Goal: Transaction & Acquisition: Purchase product/service

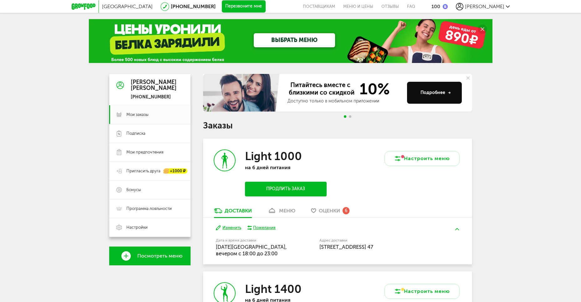
click at [296, 192] on button "Продлить заказ" at bounding box center [285, 189] width 81 height 15
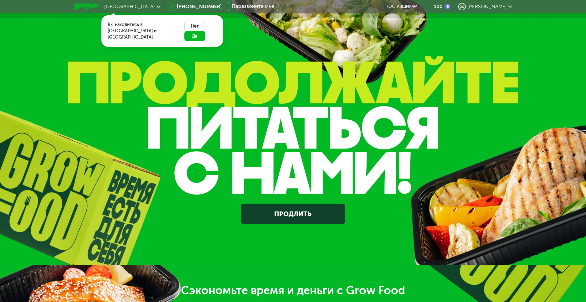
click at [282, 211] on link "Продлить" at bounding box center [293, 213] width 104 height 20
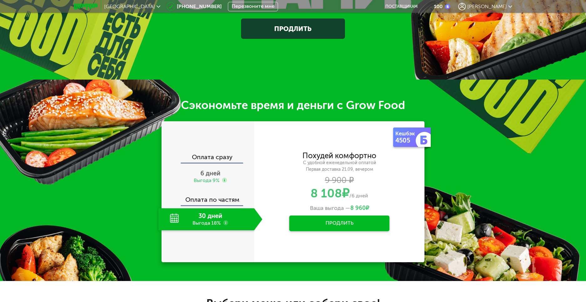
scroll to position [252, 0]
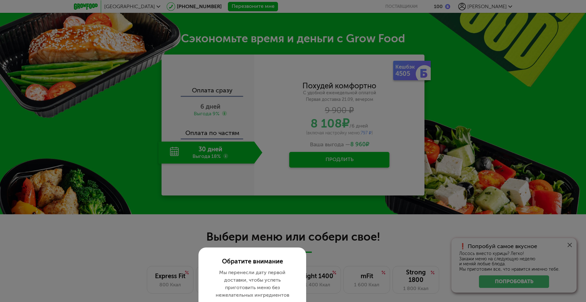
click at [248, 93] on div at bounding box center [293, 151] width 586 height 302
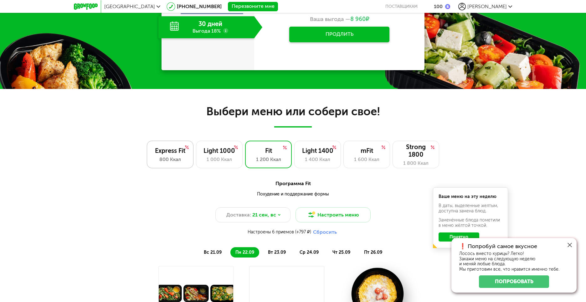
scroll to position [220, 0]
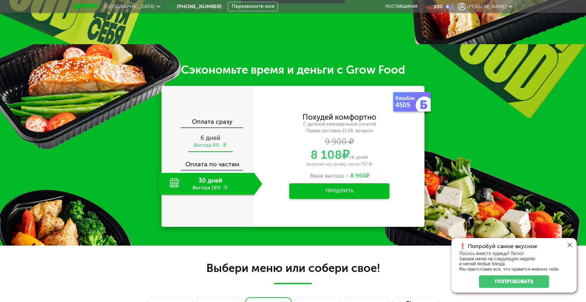
click at [209, 139] on span "6 дней" at bounding box center [210, 138] width 20 height 8
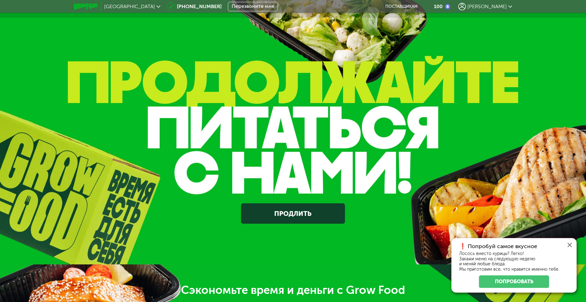
scroll to position [0, 0]
click at [493, 6] on span "[PERSON_NAME]" at bounding box center [486, 6] width 39 height 6
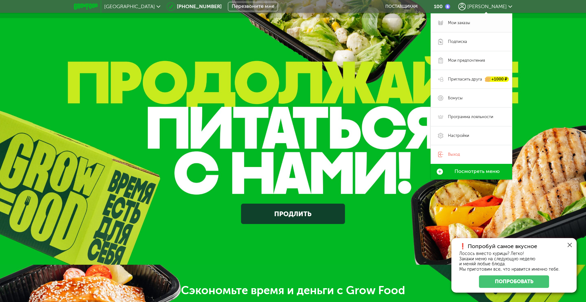
click at [480, 27] on link "Мои заказы" at bounding box center [471, 22] width 81 height 19
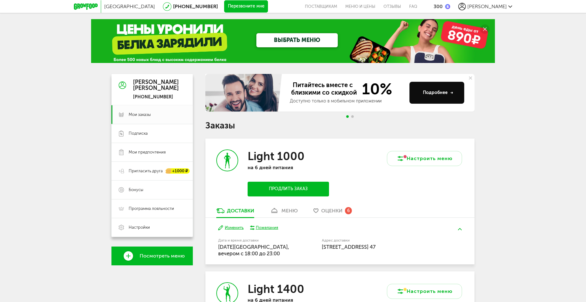
click at [296, 189] on button "Продлить заказ" at bounding box center [288, 189] width 81 height 15
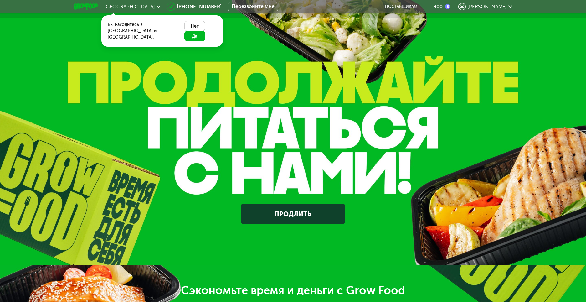
scroll to position [156, 0]
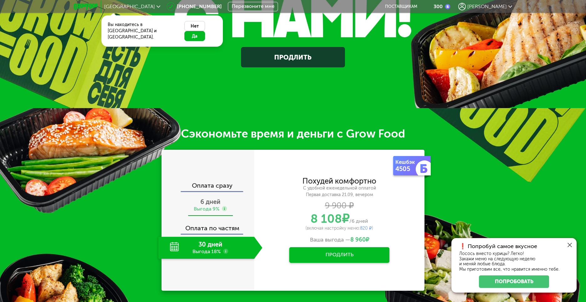
click at [212, 205] on div "6 дней Выгода 9%" at bounding box center [210, 205] width 104 height 22
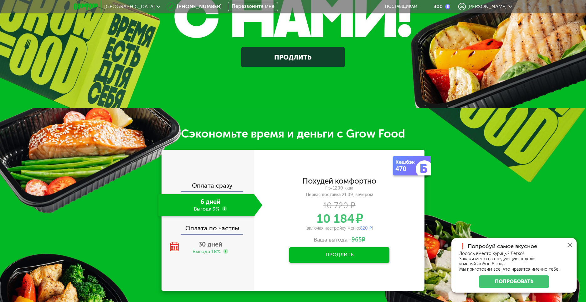
click at [300, 187] on div "Fit~1200 ккал" at bounding box center [339, 188] width 170 height 6
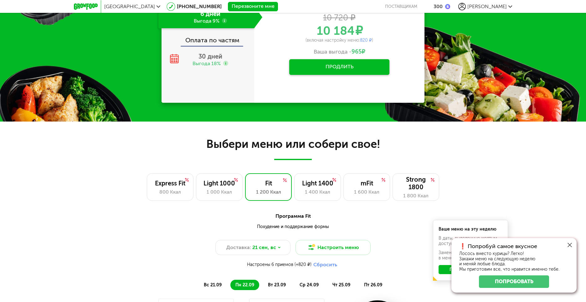
scroll to position [376, 0]
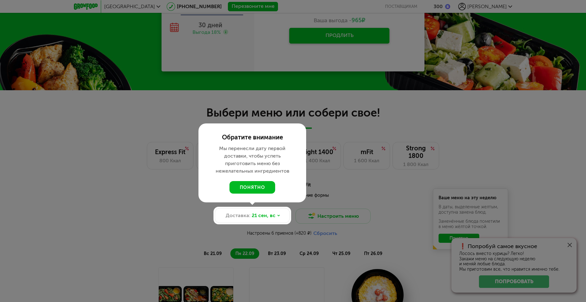
click at [355, 202] on div at bounding box center [293, 151] width 586 height 302
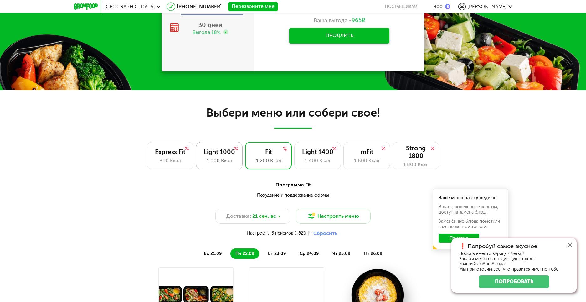
click at [233, 165] on div "Light 1000 1 000 Ккал" at bounding box center [219, 156] width 47 height 28
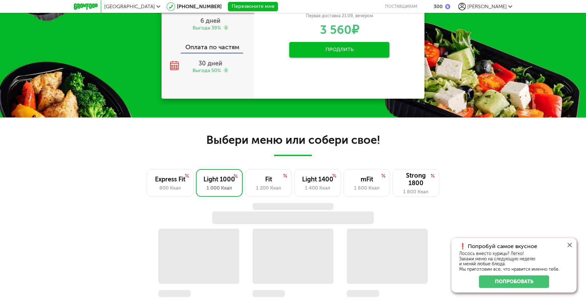
scroll to position [282, 0]
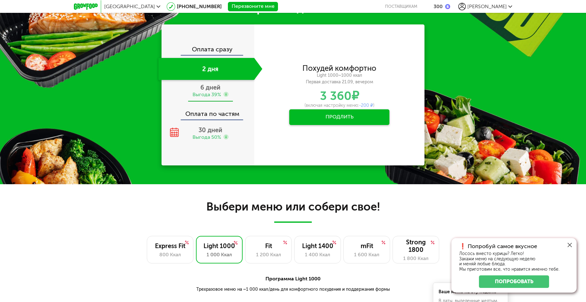
click at [209, 95] on div "Выгода 39%" at bounding box center [206, 94] width 28 height 7
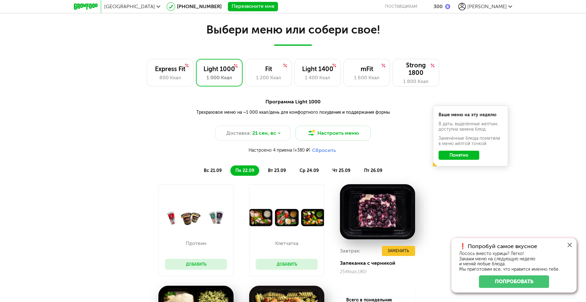
scroll to position [469, 0]
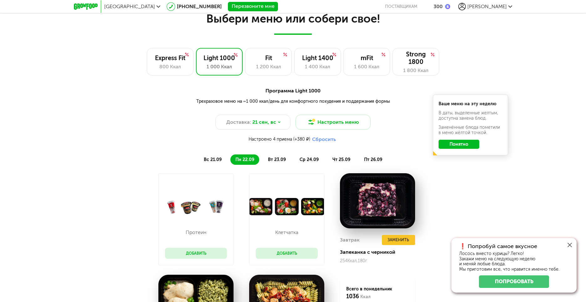
click at [208, 157] on span "вс 21.09" at bounding box center [213, 159] width 18 height 5
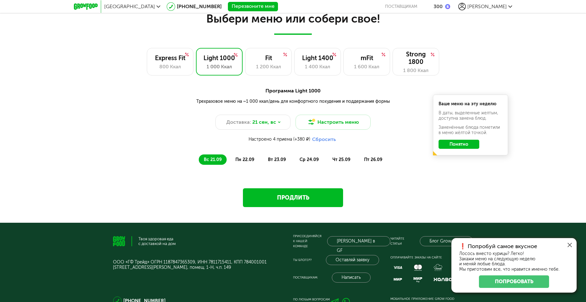
click at [291, 195] on link "Продлить" at bounding box center [293, 197] width 100 height 19
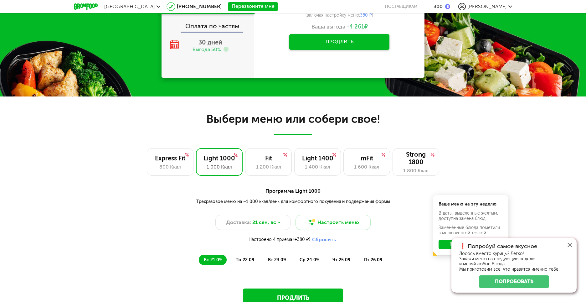
scroll to position [380, 0]
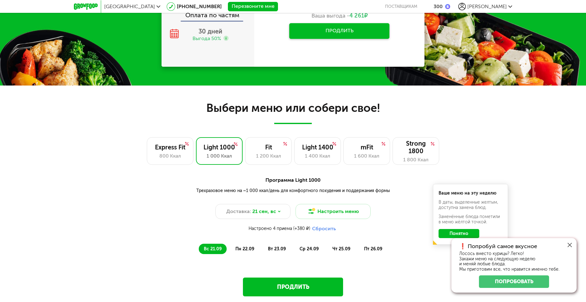
click at [243, 245] on li "пн 22.09" at bounding box center [244, 248] width 29 height 10
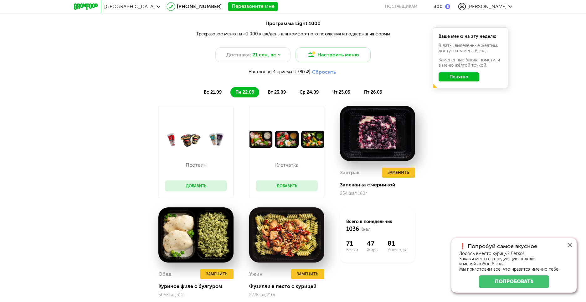
scroll to position [474, 0]
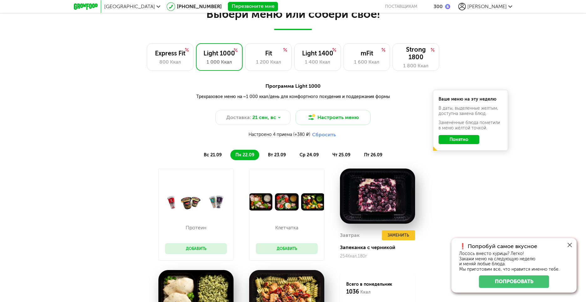
click at [219, 157] on span "вс 21.09" at bounding box center [213, 154] width 18 height 5
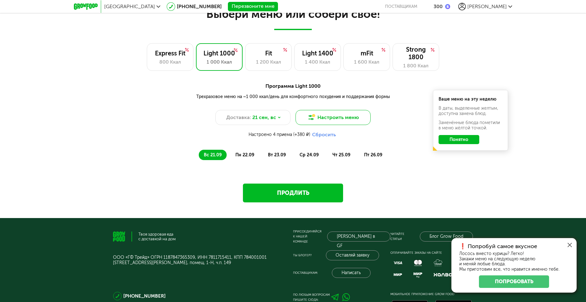
click at [339, 119] on button "Настроить меню" at bounding box center [332, 117] width 75 height 15
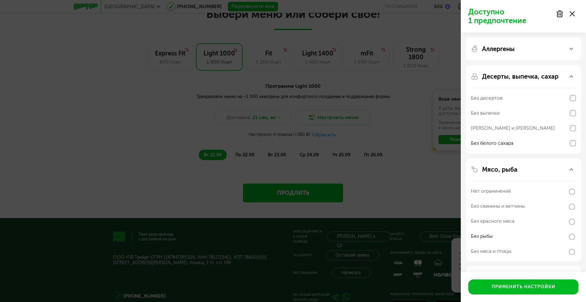
click at [387, 146] on div "Доступно 1 предпочтение Аллергены Десерты, выпечка, сахар Без десертов Без выпе…" at bounding box center [293, 151] width 586 height 302
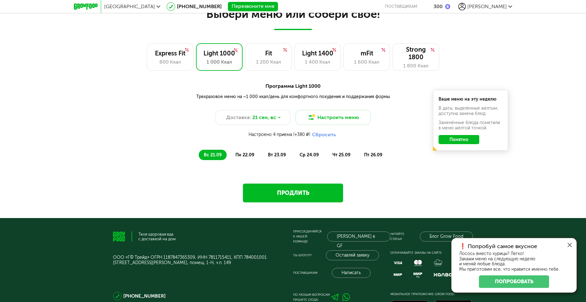
scroll to position [443, 0]
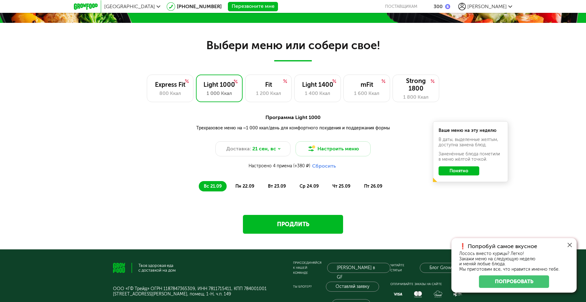
click at [246, 187] on span "пн 22.09" at bounding box center [244, 185] width 19 height 5
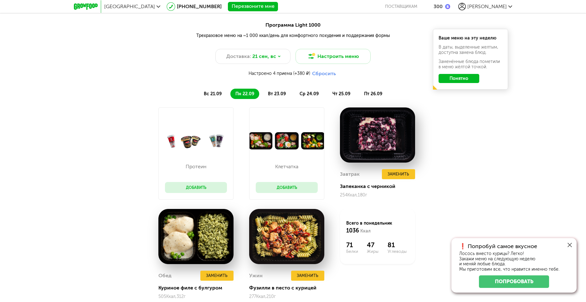
scroll to position [537, 0]
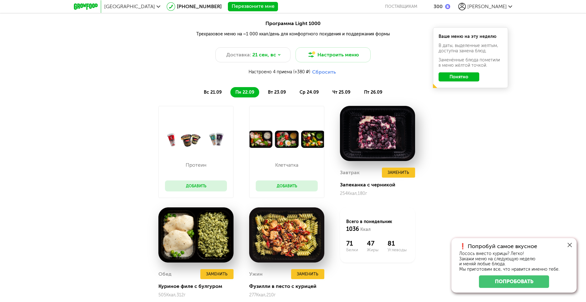
click at [200, 190] on button "Добавить" at bounding box center [196, 185] width 62 height 11
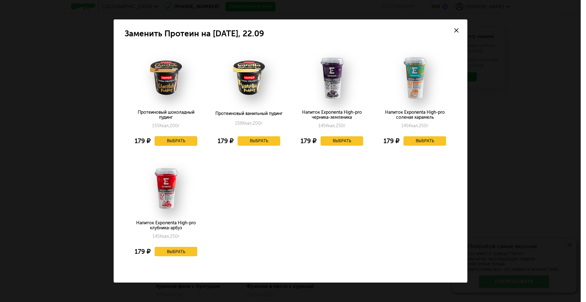
click at [179, 139] on button "Выбрать" at bounding box center [176, 140] width 43 height 9
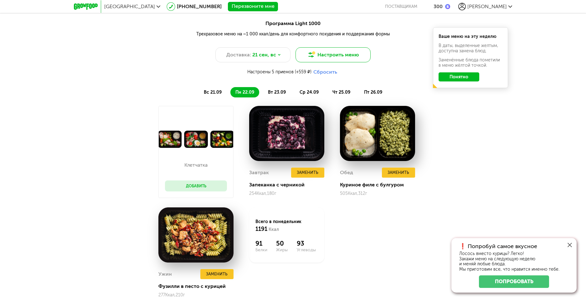
click at [353, 57] on button "Настроить меню" at bounding box center [332, 54] width 75 height 15
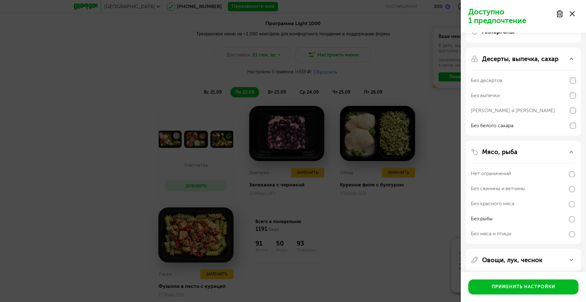
scroll to position [31, 0]
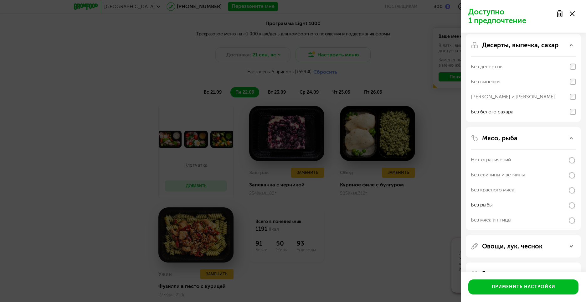
click at [547, 158] on div "Нет ограничений" at bounding box center [523, 159] width 105 height 15
click at [497, 284] on button "Применить настройки" at bounding box center [523, 286] width 110 height 15
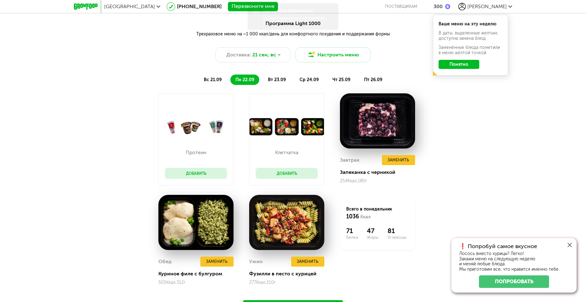
click at [219, 78] on span "вс 21.09" at bounding box center [213, 79] width 18 height 5
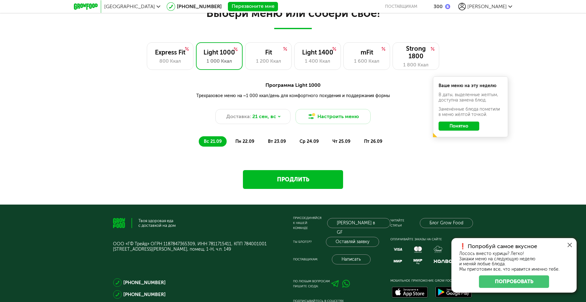
scroll to position [430, 0]
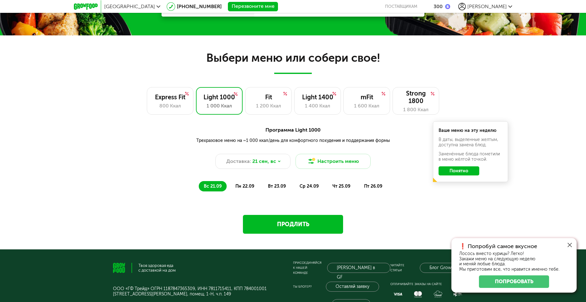
click at [241, 184] on span "пн 22.09" at bounding box center [244, 185] width 19 height 5
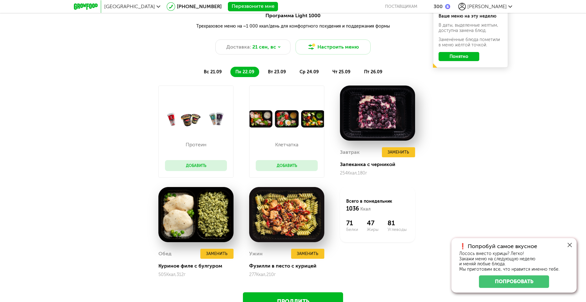
scroll to position [555, 0]
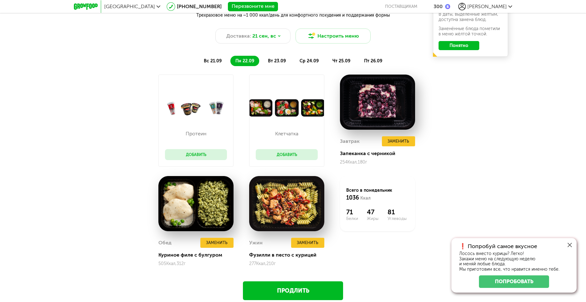
click at [101, 218] on div "Протеин Добавить Клетчатка Добавить Завтрак Заменить Запеканка с черникой 254 К…" at bounding box center [293, 174] width 586 height 201
click at [180, 153] on button "Добавить" at bounding box center [196, 154] width 62 height 11
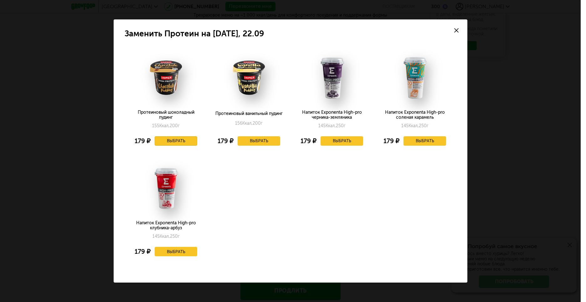
click at [184, 144] on button "Выбрать" at bounding box center [176, 140] width 43 height 9
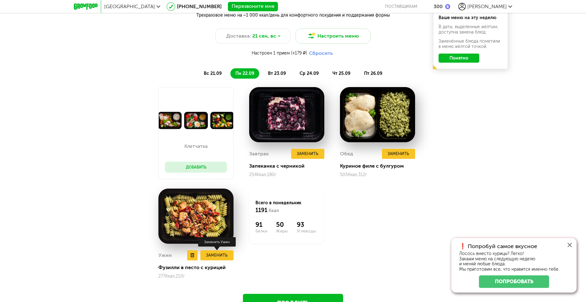
click at [218, 254] on button "Заменить" at bounding box center [216, 255] width 33 height 10
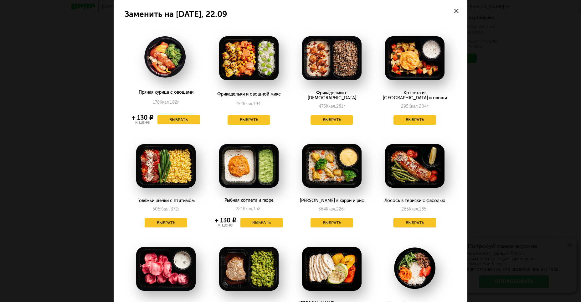
click at [416, 218] on button "Выбрать" at bounding box center [414, 222] width 43 height 9
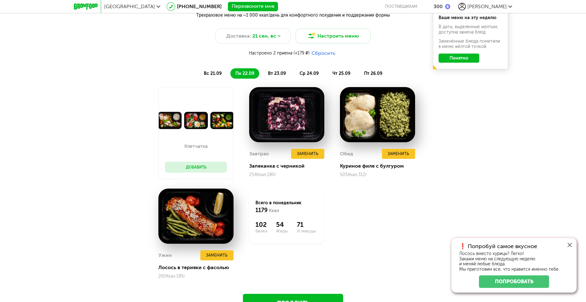
click at [212, 69] on li "вс 21.09" at bounding box center [213, 73] width 28 height 10
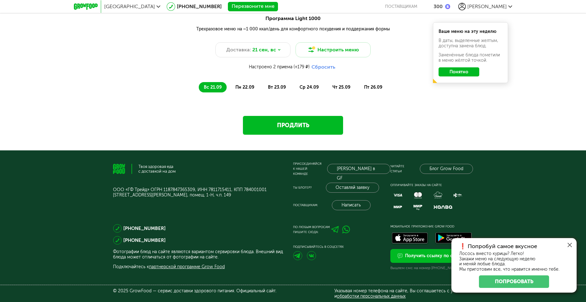
scroll to position [537, 0]
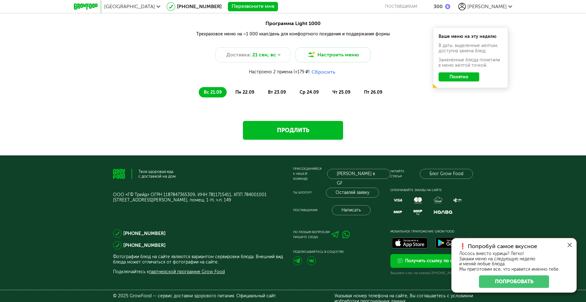
click at [242, 95] on li "пн 22.09" at bounding box center [244, 92] width 29 height 10
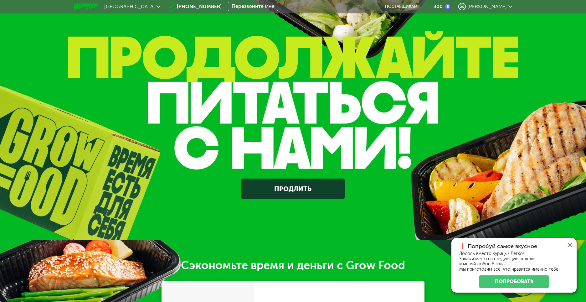
scroll to position [0, 0]
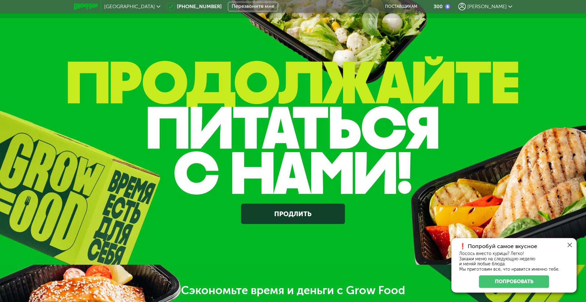
click at [84, 154] on div "Продлить" at bounding box center [293, 154] width 586 height 138
click at [97, 4] on icon at bounding box center [86, 6] width 24 height 6
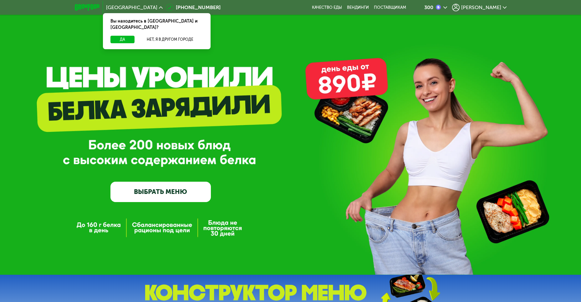
click at [164, 198] on link "ВЫБРАТЬ МЕНЮ" at bounding box center [160, 192] width 100 height 20
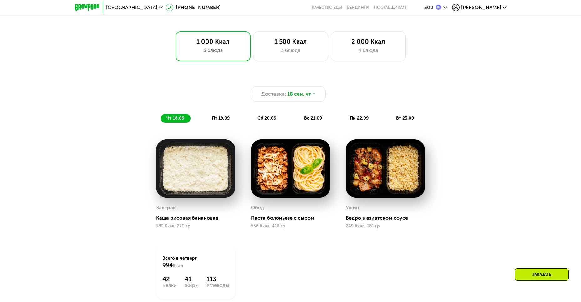
scroll to position [417, 0]
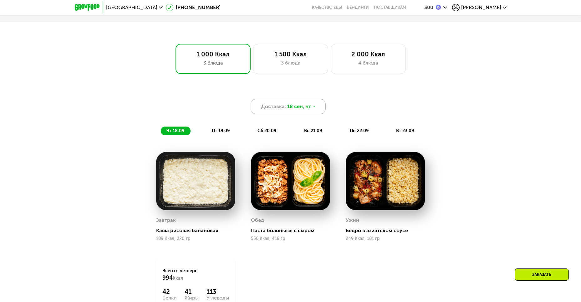
click at [285, 109] on span "Доставка:" at bounding box center [273, 107] width 25 height 8
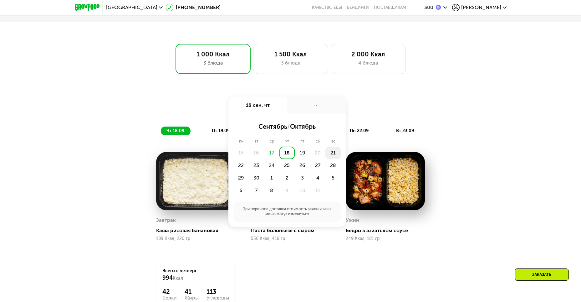
click at [334, 154] on div "21" at bounding box center [332, 152] width 15 height 13
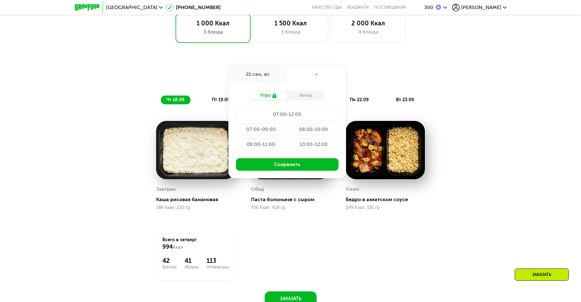
scroll to position [448, 0]
drag, startPoint x: 302, startPoint y: 91, endPoint x: 303, endPoint y: 98, distance: 7.3
click at [303, 95] on div "Утро Вечер 07:00-12:00 07:00-09:00 08:00-10:00 09:00-11:00 10:00-12:00 Сохранить" at bounding box center [287, 130] width 118 height 95
click at [304, 99] on div "Вечер" at bounding box center [306, 95] width 38 height 9
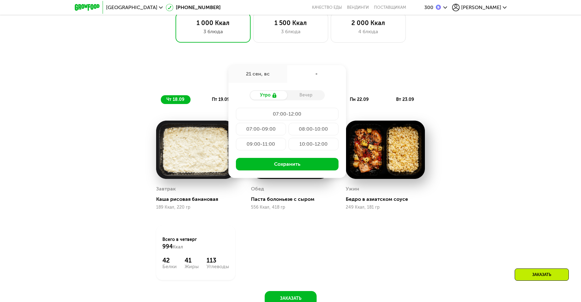
click at [301, 100] on div "Вечер" at bounding box center [306, 95] width 38 height 9
drag, startPoint x: 267, startPoint y: 97, endPoint x: 308, endPoint y: 90, distance: 41.9
click at [309, 90] on div "Утро Вечер 07:00-12:00 07:00-09:00 08:00-10:00 09:00-11:00 10:00-12:00 Сохранить" at bounding box center [287, 130] width 118 height 95
click at [306, 79] on div "-" at bounding box center [316, 74] width 59 height 18
click at [323, 75] on div "-" at bounding box center [316, 74] width 59 height 18
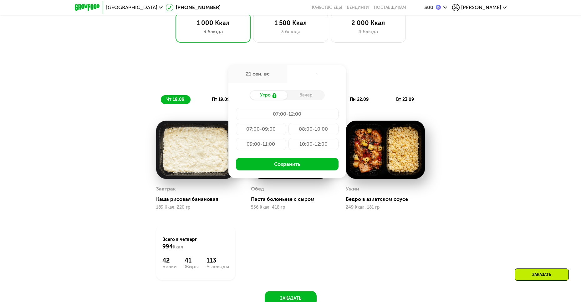
click at [258, 74] on div "21 сен, вс" at bounding box center [257, 74] width 59 height 18
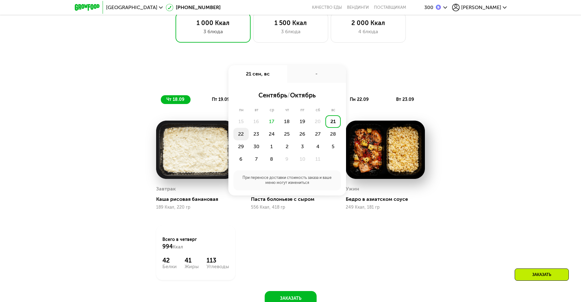
click at [243, 137] on div "22" at bounding box center [240, 134] width 15 height 13
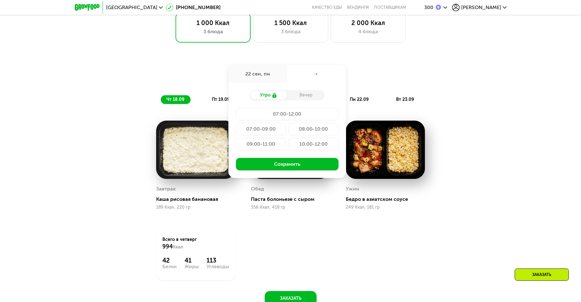
click at [302, 95] on div "Вечер" at bounding box center [306, 95] width 38 height 9
click at [303, 95] on div "Вечер" at bounding box center [306, 95] width 38 height 9
click at [277, 99] on div "Утро" at bounding box center [269, 95] width 38 height 9
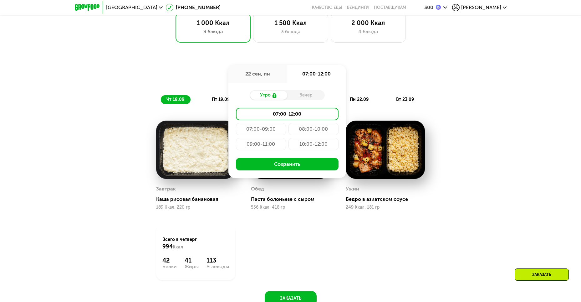
click at [302, 98] on div "Вечер" at bounding box center [306, 95] width 38 height 9
click at [303, 98] on div "Вечер" at bounding box center [306, 95] width 38 height 9
click at [293, 91] on div "Утро Вечер 07:00-12:00 07:00-09:00 08:00-10:00 09:00-11:00 10:00-12:00 Сохранить" at bounding box center [287, 130] width 118 height 95
click at [266, 145] on div "09:00-11:00" at bounding box center [261, 144] width 50 height 13
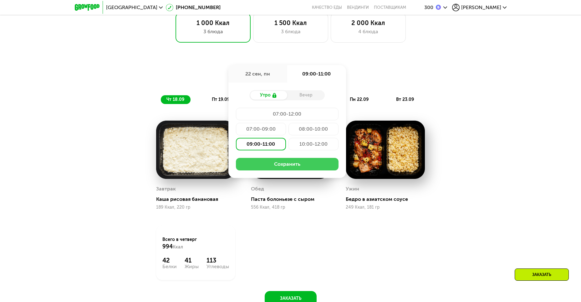
click at [276, 166] on button "Сохранить" at bounding box center [287, 164] width 103 height 13
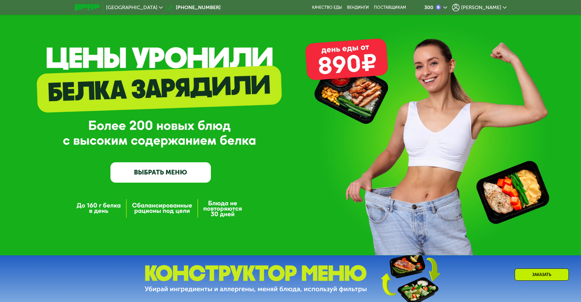
scroll to position [0, 0]
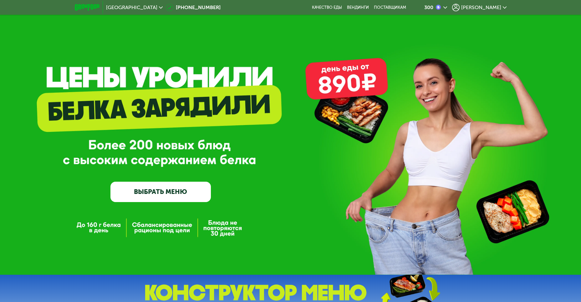
click at [490, 4] on div "[PERSON_NAME]" at bounding box center [479, 8] width 54 height 8
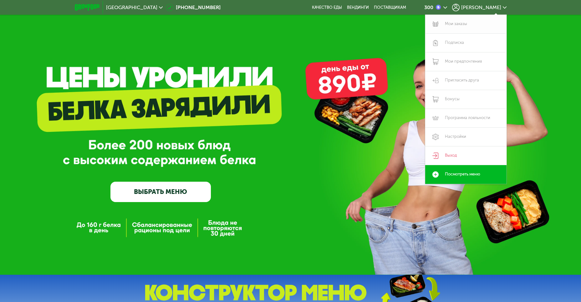
click at [463, 28] on link "Мои заказы" at bounding box center [465, 24] width 81 height 19
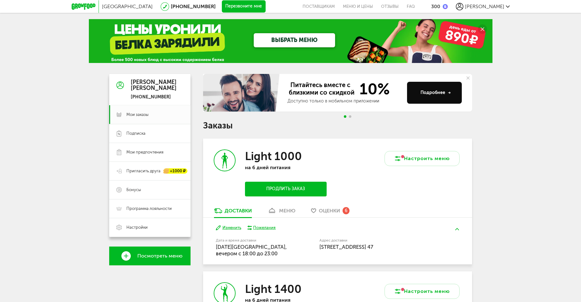
click at [286, 188] on button "Продлить заказ" at bounding box center [285, 189] width 81 height 15
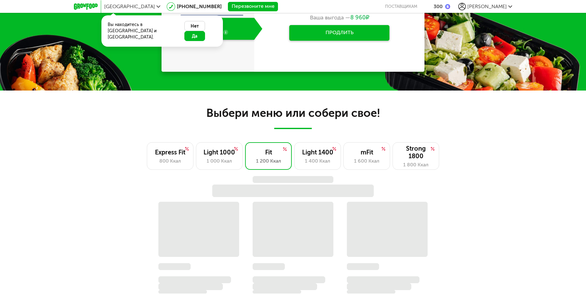
scroll to position [376, 0]
click at [225, 160] on div "1 000 Ккал" at bounding box center [218, 161] width 33 height 8
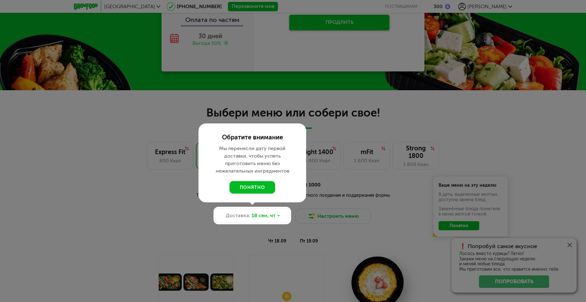
scroll to position [282, 0]
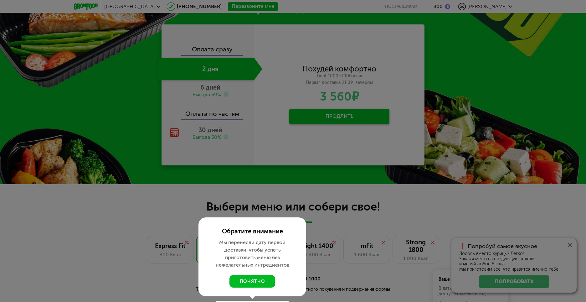
click at [270, 188] on div at bounding box center [293, 151] width 586 height 302
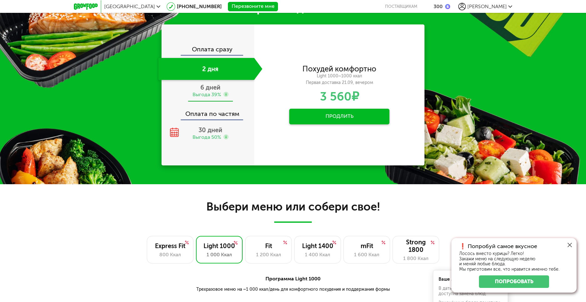
click at [205, 94] on div "Выгода 39%" at bounding box center [206, 94] width 28 height 7
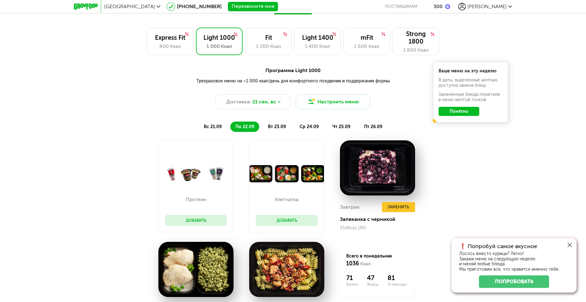
scroll to position [563, 0]
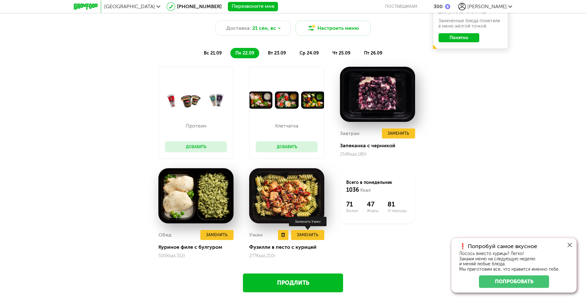
click at [299, 236] on button "Заменить" at bounding box center [307, 235] width 33 height 10
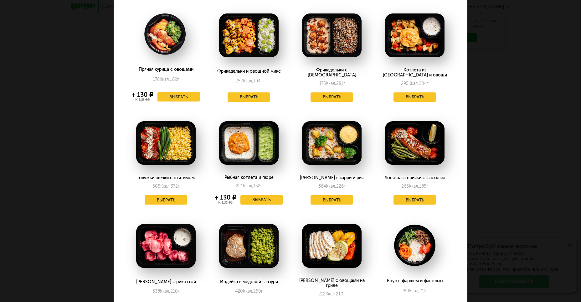
scroll to position [31, 0]
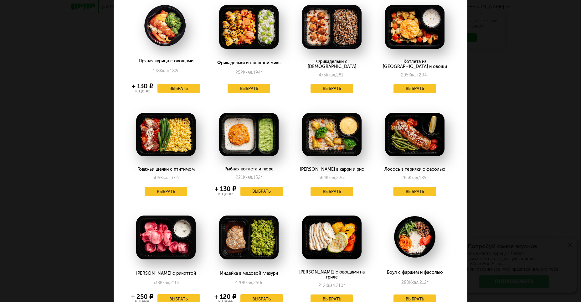
click at [401, 187] on button "Выбрать" at bounding box center [414, 191] width 43 height 9
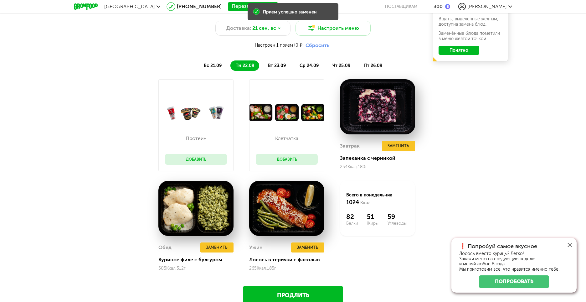
click at [197, 160] on button "Добавить" at bounding box center [196, 159] width 62 height 11
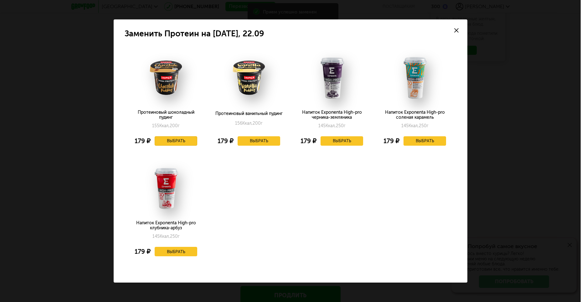
click at [186, 140] on button "Выбрать" at bounding box center [176, 140] width 43 height 9
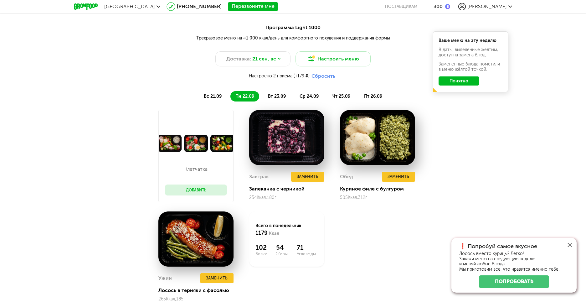
scroll to position [532, 0]
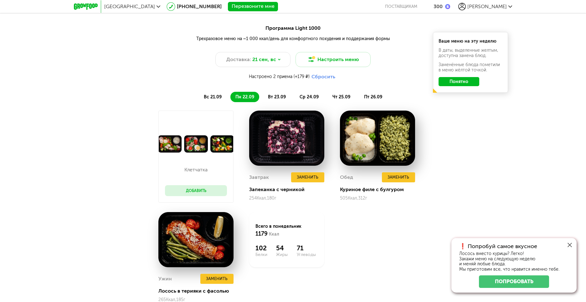
click at [221, 196] on button "Добавить" at bounding box center [196, 190] width 62 height 11
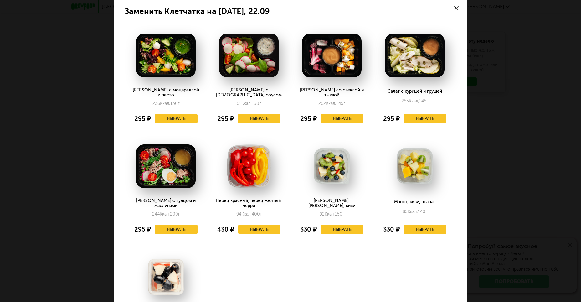
scroll to position [0, 0]
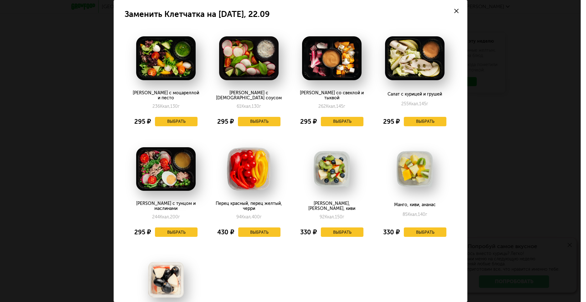
drag, startPoint x: 458, startPoint y: 8, endPoint x: 453, endPoint y: 17, distance: 10.6
click at [458, 8] on div at bounding box center [456, 11] width 22 height 22
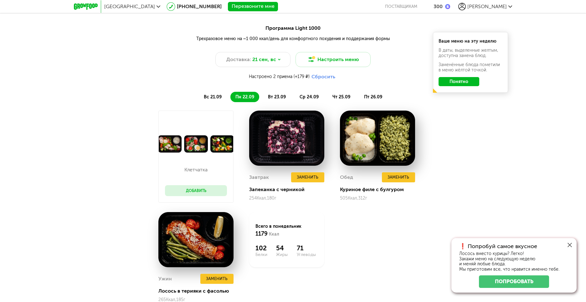
click at [275, 97] on span "вт 23.09" at bounding box center [277, 96] width 18 height 5
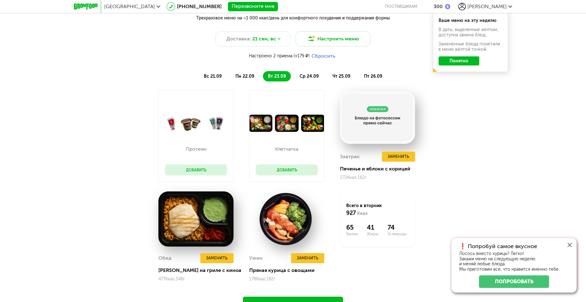
scroll to position [563, 0]
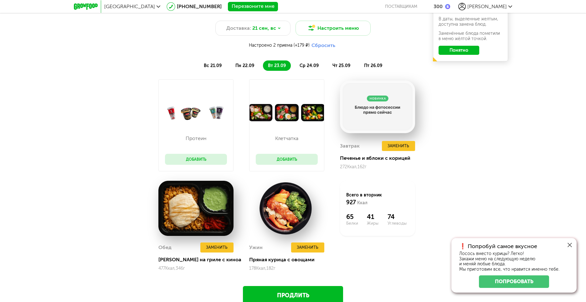
click at [435, 126] on div "Протеин Добавить Клетчатка Добавить Завтрак Заменить Печенье и яблоки с корицей…" at bounding box center [293, 179] width 586 height 201
click at [221, 245] on button "Заменить" at bounding box center [216, 247] width 33 height 10
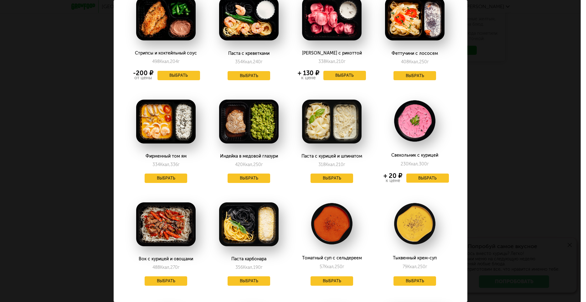
scroll to position [156, 0]
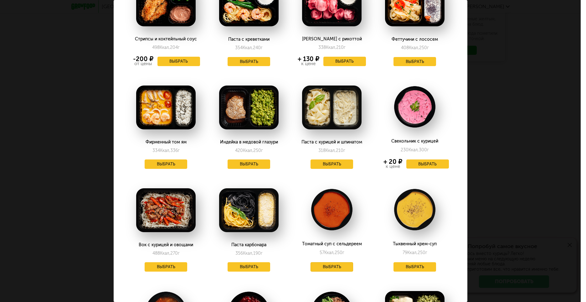
click at [336, 267] on button "Выбрать" at bounding box center [331, 266] width 43 height 9
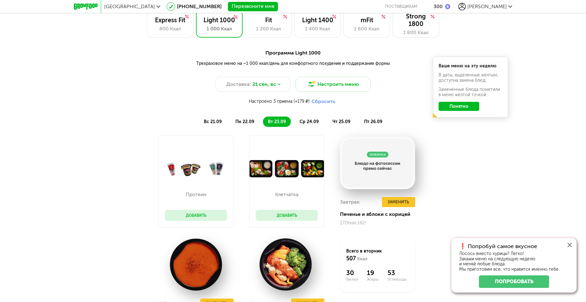
scroll to position [501, 0]
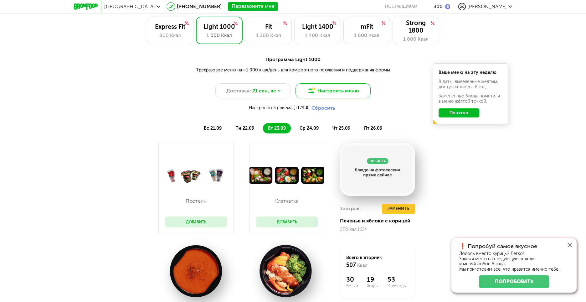
click at [344, 92] on button "Настроить меню" at bounding box center [332, 90] width 75 height 15
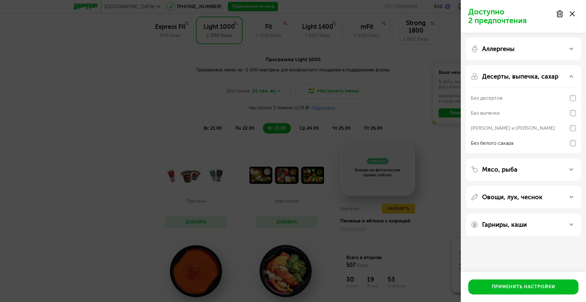
click at [412, 133] on div "Доступно 2 предпочтения Аллергены Десерты, выпечка, сахар Без десертов Без выпе…" at bounding box center [293, 151] width 586 height 302
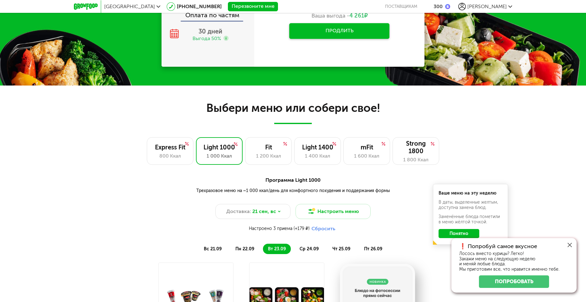
scroll to position [469, 0]
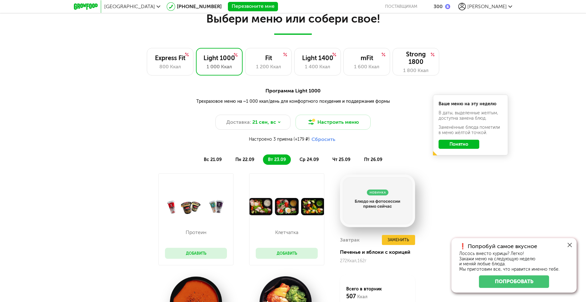
click at [193, 250] on button "Добавить" at bounding box center [196, 253] width 62 height 11
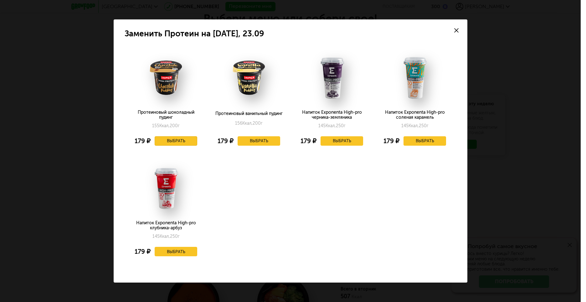
click at [164, 139] on button "Выбрать" at bounding box center [176, 140] width 43 height 9
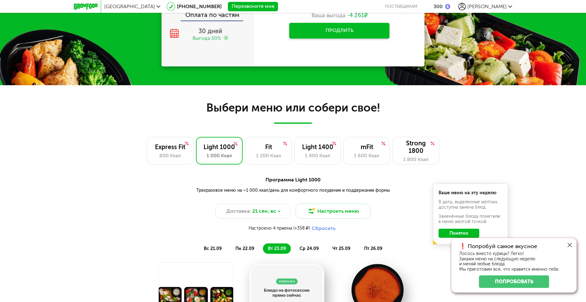
scroll to position [282, 0]
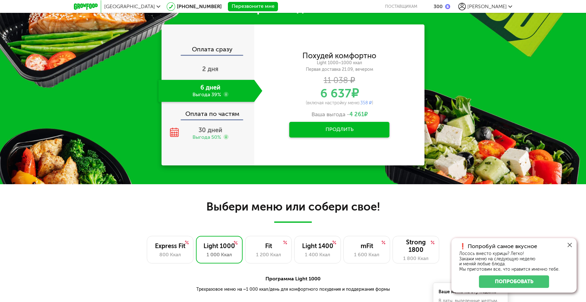
click at [351, 134] on button "Продлить" at bounding box center [339, 130] width 100 height 16
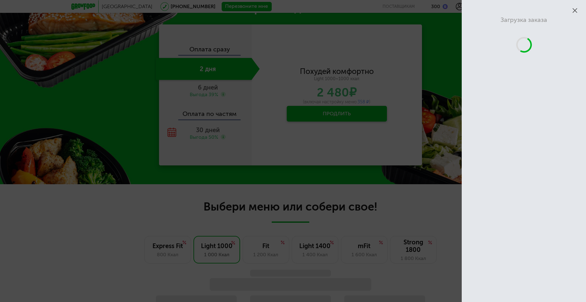
scroll to position [426, 0]
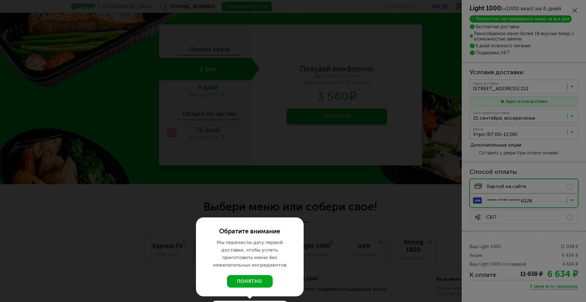
click at [247, 275] on button "понятно" at bounding box center [250, 281] width 46 height 13
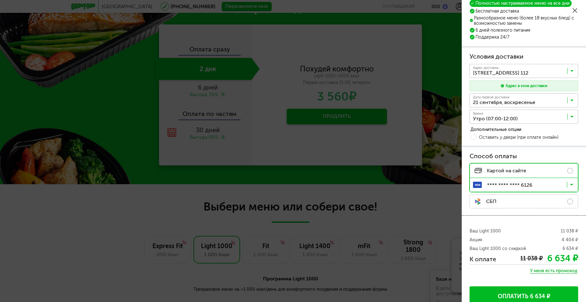
scroll to position [0, 0]
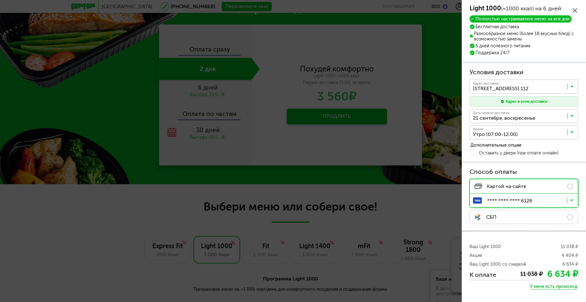
click at [576, 9] on icon at bounding box center [574, 10] width 5 height 5
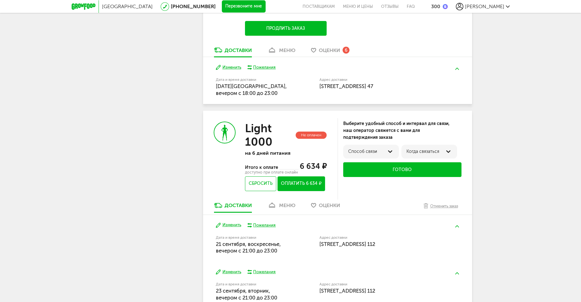
scroll to position [250, 0]
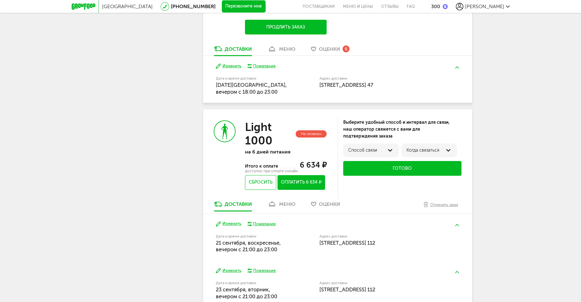
click at [286, 204] on div "меню" at bounding box center [287, 204] width 16 height 6
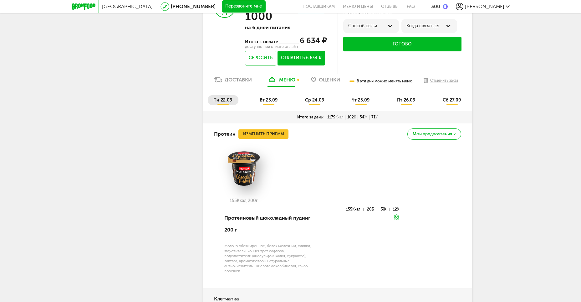
scroll to position [325, 0]
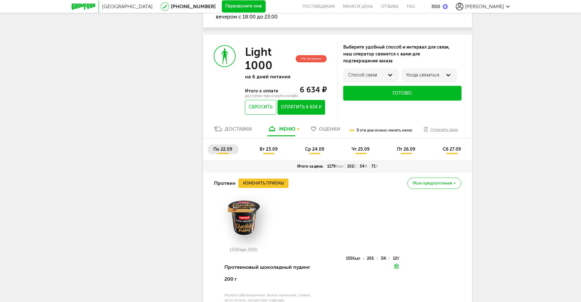
click at [266, 152] on li "вт 23.09" at bounding box center [269, 149] width 30 height 10
click at [271, 150] on span "вт 23.09" at bounding box center [269, 148] width 18 height 5
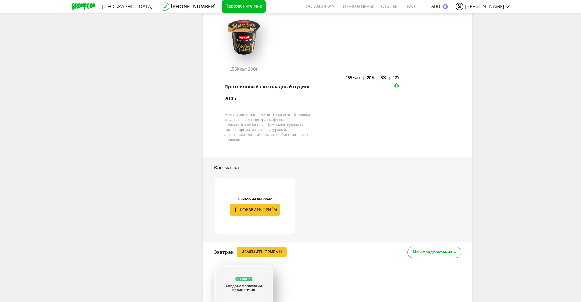
scroll to position [508, 0]
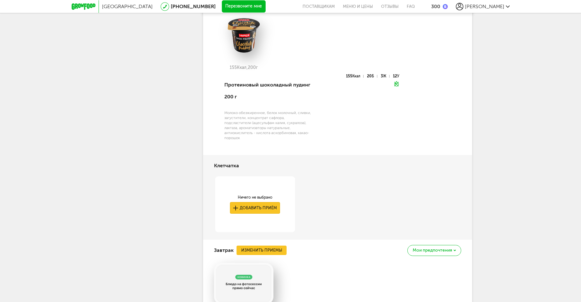
click at [249, 208] on button "Добавить приём" at bounding box center [255, 208] width 50 height 12
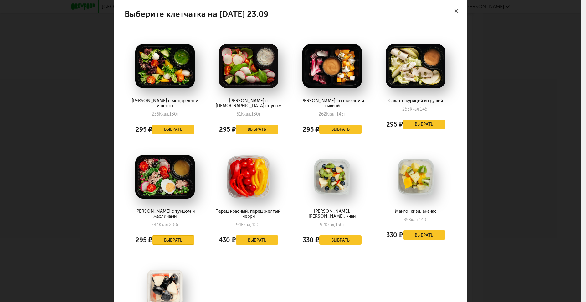
click at [168, 235] on button "Выбрать" at bounding box center [173, 239] width 43 height 9
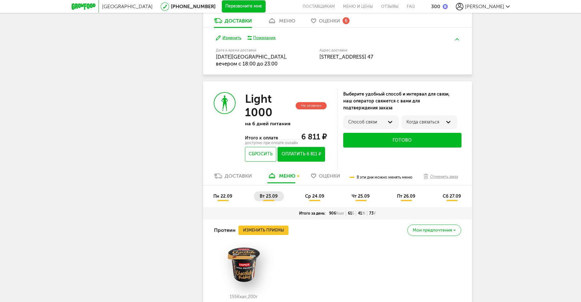
scroll to position [298, 0]
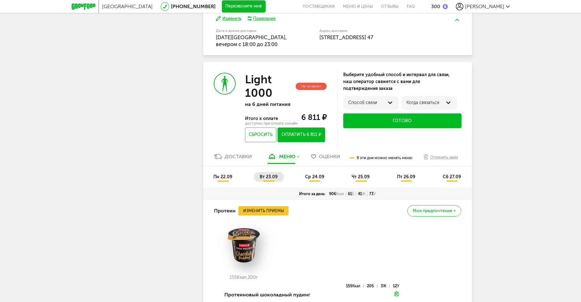
click at [317, 176] on span "ср 24.09" at bounding box center [314, 176] width 19 height 5
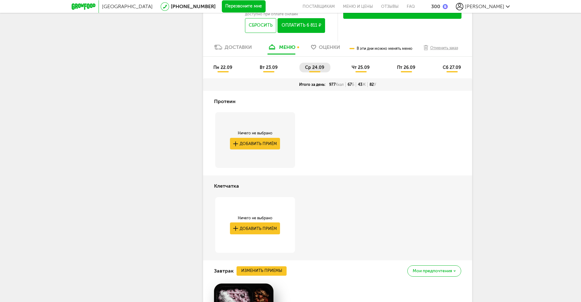
scroll to position [423, 0]
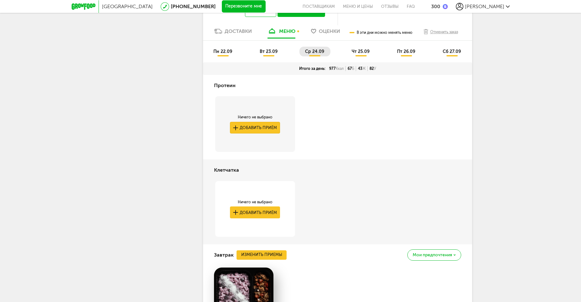
click at [252, 127] on button "Добавить приём" at bounding box center [255, 128] width 50 height 12
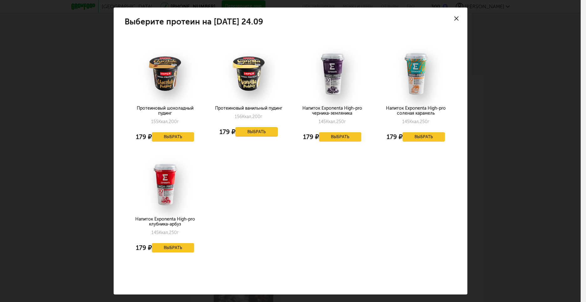
click at [258, 129] on button "Выбрать" at bounding box center [256, 131] width 43 height 9
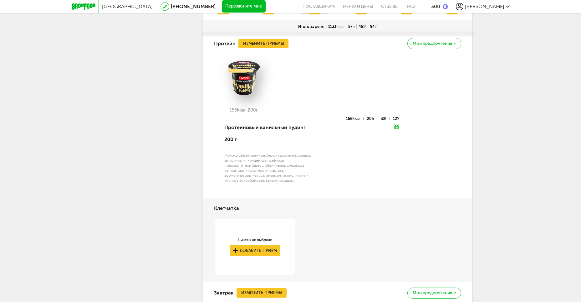
scroll to position [454, 0]
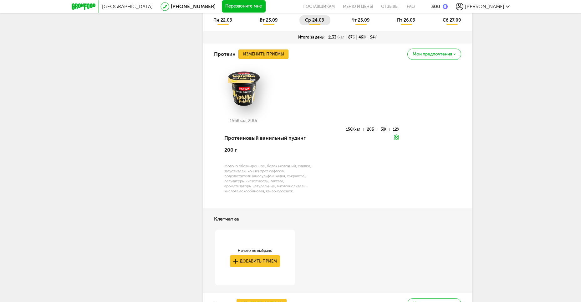
click at [276, 51] on button "Изменить приемы" at bounding box center [263, 53] width 50 height 9
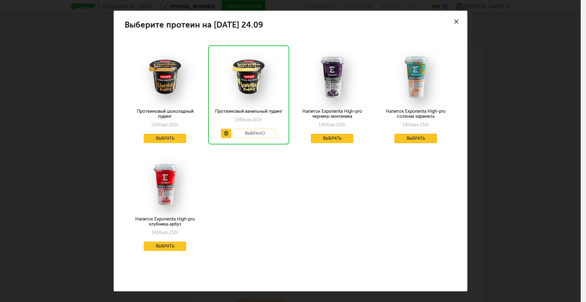
click at [410, 134] on button "Выбрать" at bounding box center [415, 138] width 43 height 9
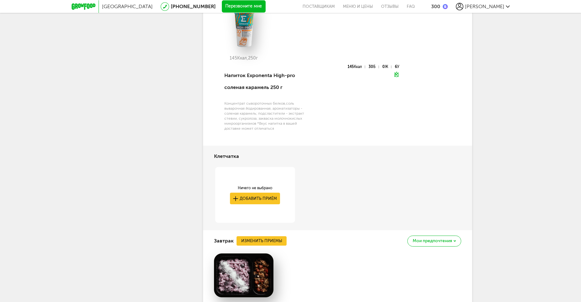
scroll to position [392, 0]
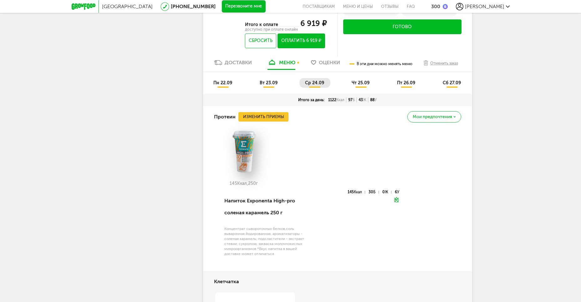
click at [269, 82] on span "вт 23.09" at bounding box center [269, 82] width 18 height 5
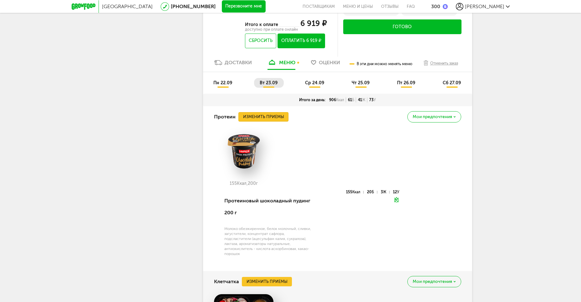
click at [276, 115] on button "Изменить приемы" at bounding box center [263, 116] width 50 height 9
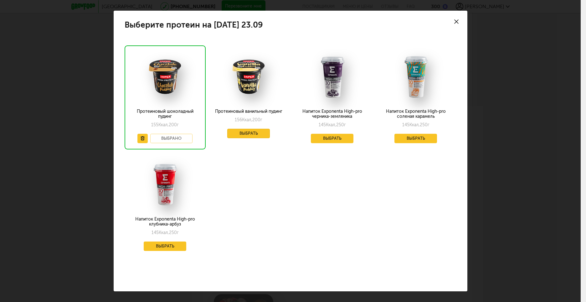
click at [250, 129] on button "Выбрать" at bounding box center [248, 133] width 43 height 9
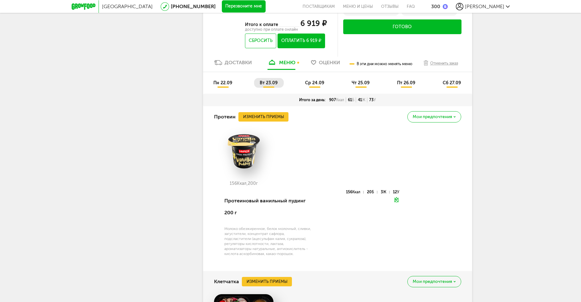
click at [315, 83] on span "ср 24.09" at bounding box center [314, 82] width 19 height 5
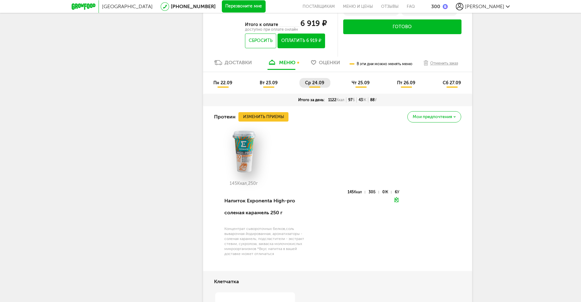
click at [361, 84] on span "чт 25.09" at bounding box center [361, 82] width 18 height 5
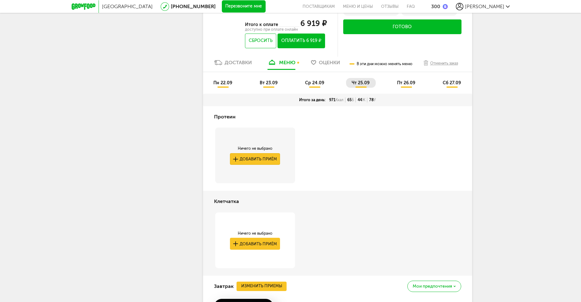
click at [260, 157] on button "Добавить приём" at bounding box center [255, 159] width 50 height 12
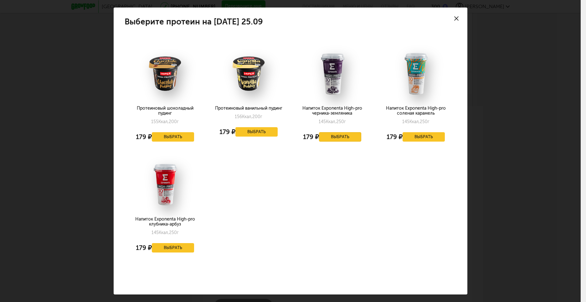
click at [333, 134] on button "Выбрать" at bounding box center [340, 136] width 43 height 9
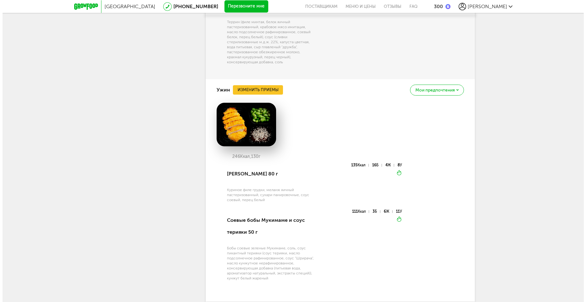
scroll to position [1205, 0]
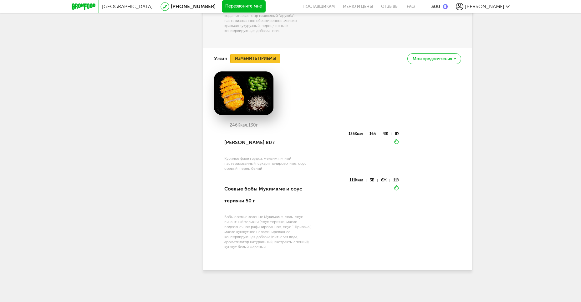
click at [258, 59] on button "Изменить приемы" at bounding box center [255, 58] width 50 height 9
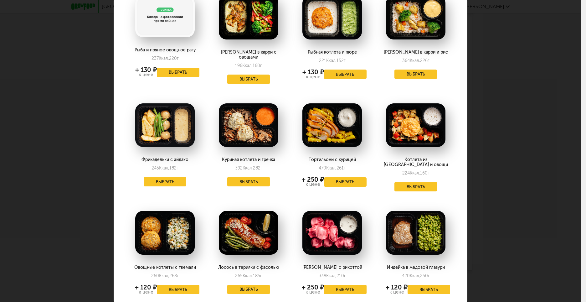
scroll to position [63, 0]
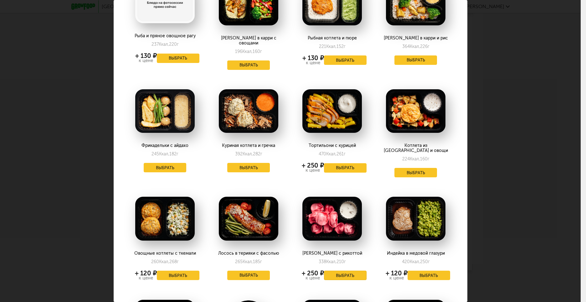
click at [340, 270] on button "Выбрать" at bounding box center [345, 274] width 43 height 9
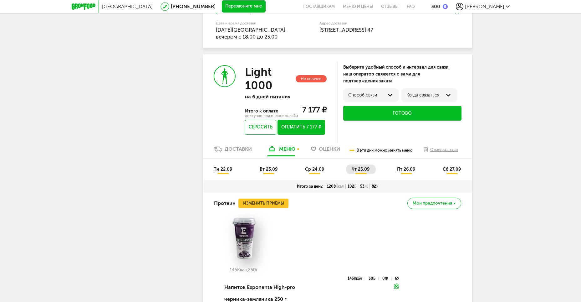
scroll to position [376, 0]
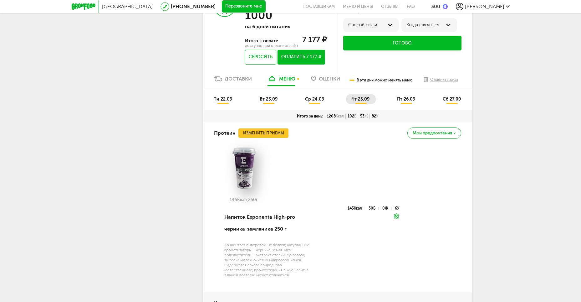
click at [405, 100] on span "пт 26.09" at bounding box center [406, 98] width 18 height 5
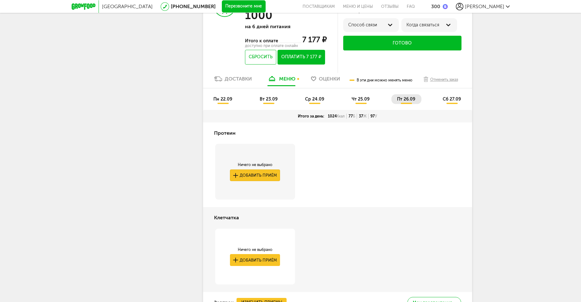
click at [258, 175] on button "Добавить приём" at bounding box center [255, 175] width 50 height 12
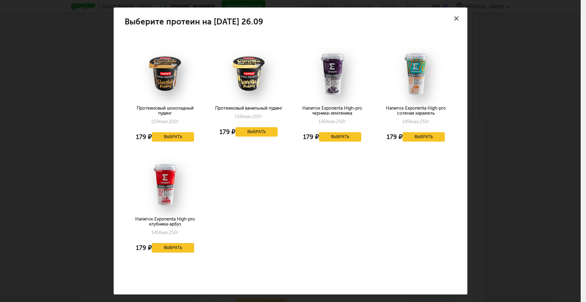
click at [169, 245] on button "Выбрать" at bounding box center [173, 247] width 43 height 9
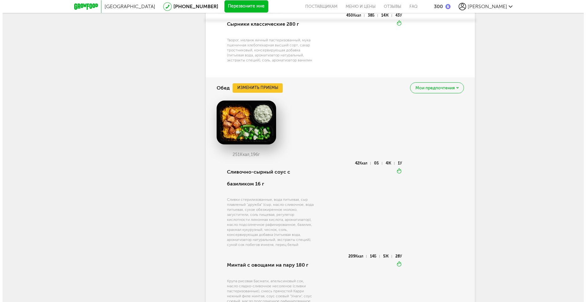
scroll to position [814, 0]
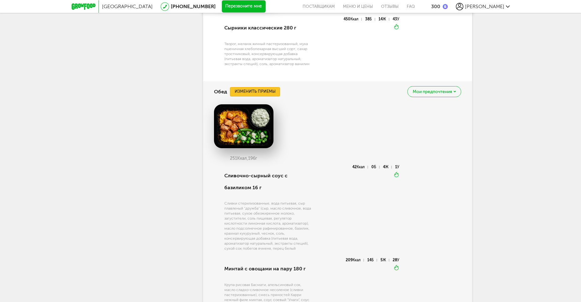
click at [263, 90] on button "Изменить приемы" at bounding box center [255, 91] width 50 height 9
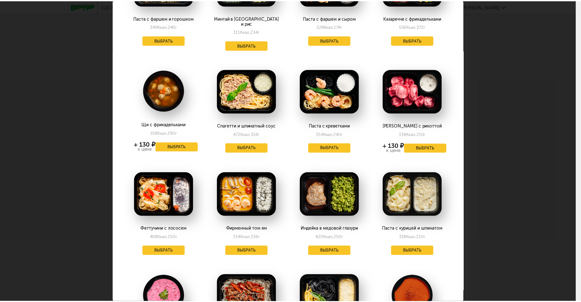
scroll to position [219, 0]
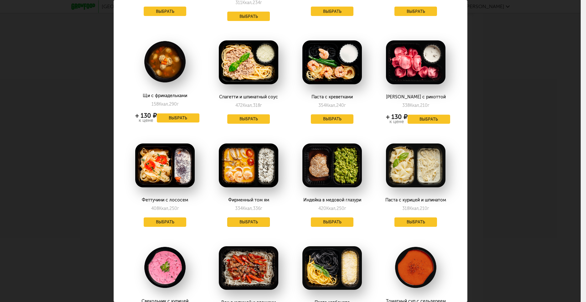
click at [249, 217] on button "Выбрать" at bounding box center [248, 221] width 43 height 9
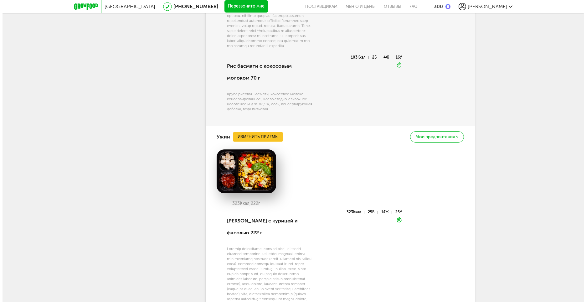
scroll to position [1064, 0]
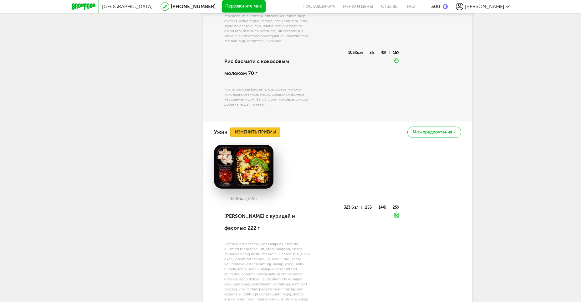
click at [268, 137] on button "Изменить приемы" at bounding box center [255, 131] width 50 height 9
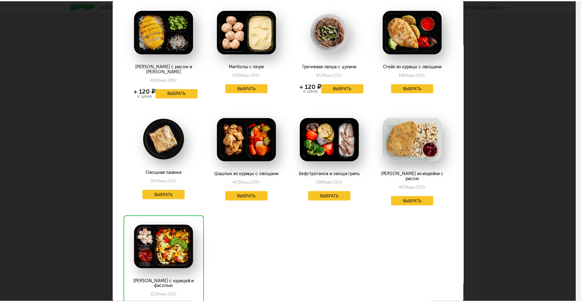
scroll to position [376, 0]
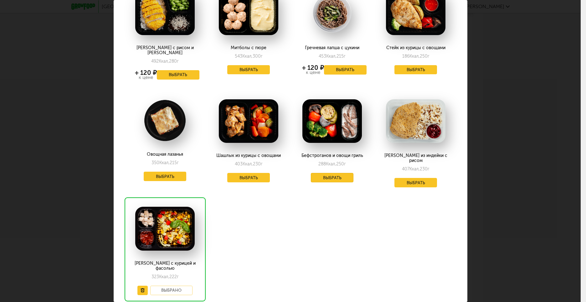
click at [333, 173] on button "Выбрать" at bounding box center [332, 177] width 43 height 9
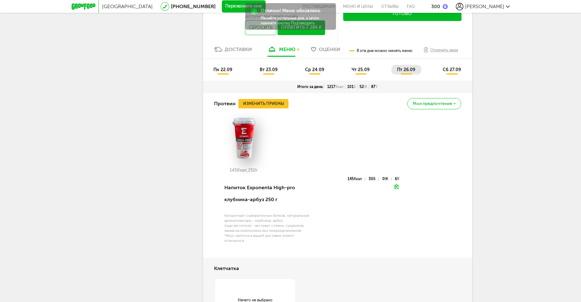
scroll to position [322, 0]
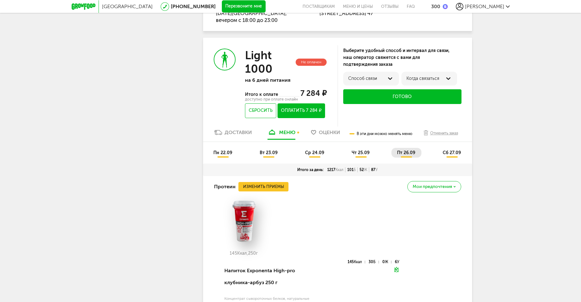
click at [449, 152] on span "сб 27.09" at bounding box center [452, 152] width 18 height 5
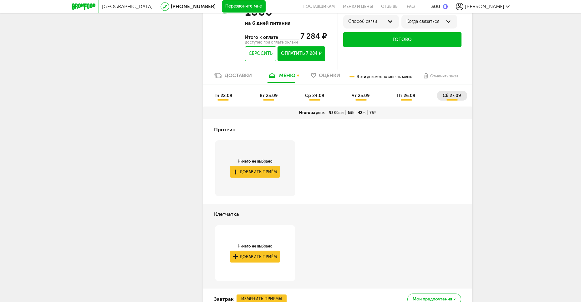
scroll to position [385, 0]
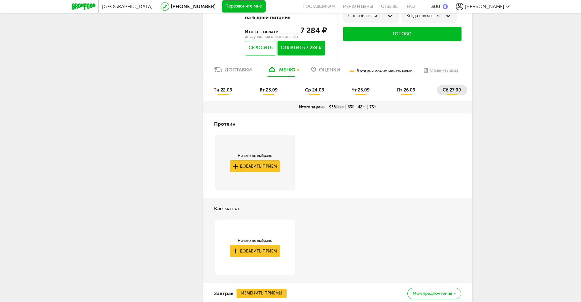
click at [263, 165] on button "Добавить приём" at bounding box center [255, 166] width 50 height 12
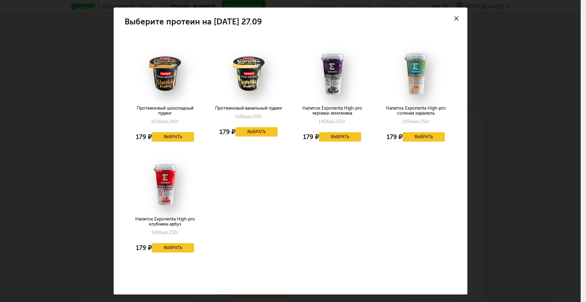
click at [178, 133] on button "Выбрать" at bounding box center [173, 136] width 43 height 9
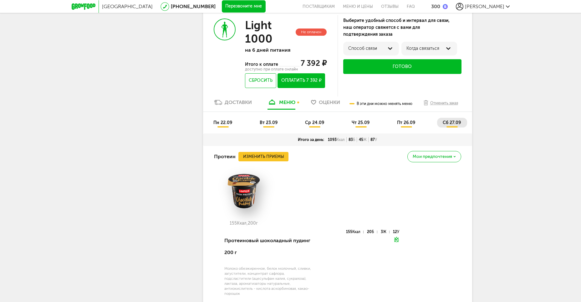
scroll to position [353, 0]
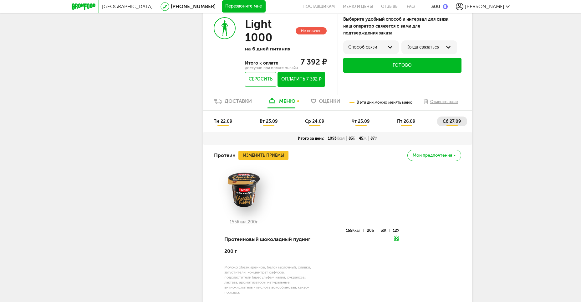
click at [247, 96] on div "Light 1000 Не оплачен на 6 дней питания Итого к оплате 7 392 ₽ доступно при опл…" at bounding box center [270, 51] width 135 height 91
click at [242, 100] on div "Доставки" at bounding box center [238, 101] width 27 height 6
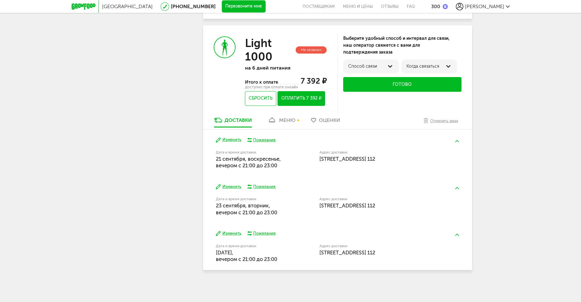
scroll to position [334, 0]
click at [233, 138] on button "Изменить" at bounding box center [228, 140] width 25 height 6
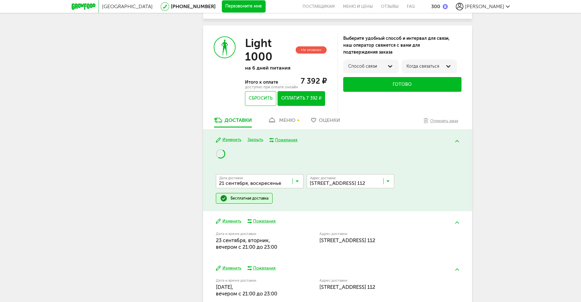
click at [254, 183] on input "Search for option" at bounding box center [261, 182] width 88 height 11
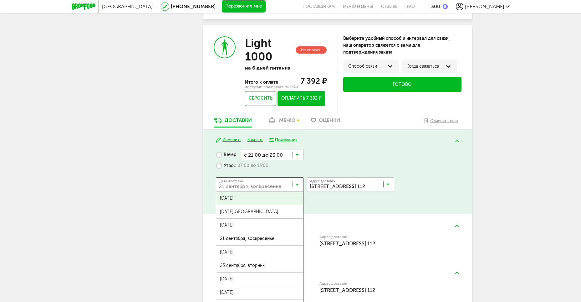
click at [254, 183] on input "Search for option" at bounding box center [261, 185] width 88 height 11
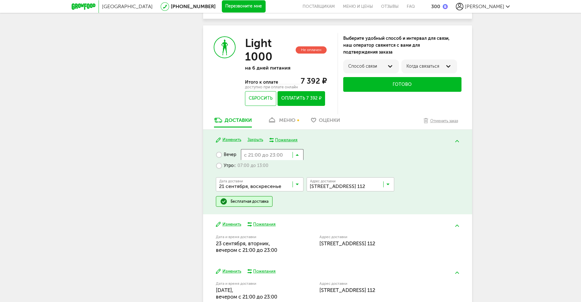
click at [281, 158] on input "Search for option" at bounding box center [272, 154] width 63 height 11
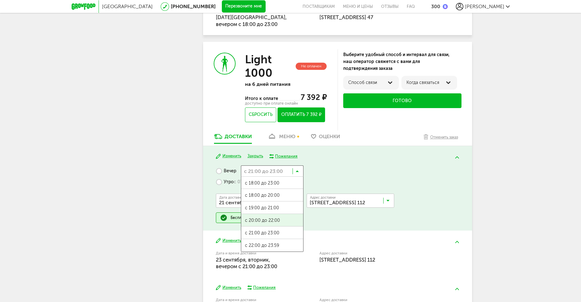
scroll to position [303, 0]
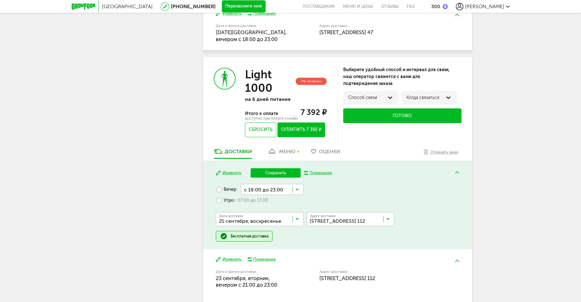
click at [284, 200] on span "с 18:00 до 23:00" at bounding box center [272, 201] width 62 height 13
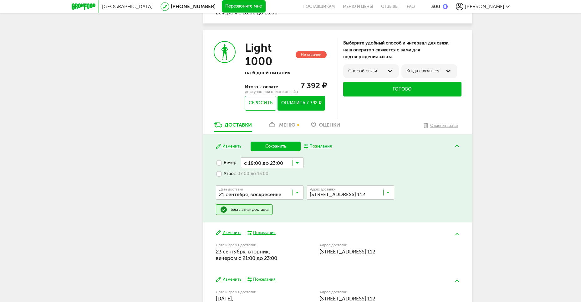
scroll to position [366, 0]
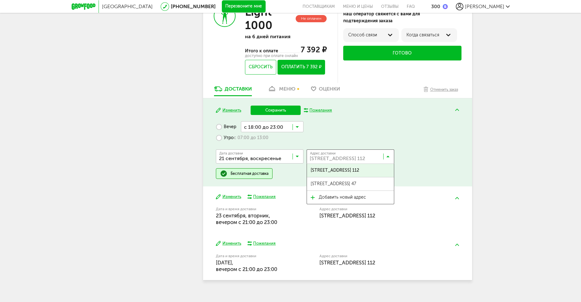
click at [340, 159] on input "Search for option" at bounding box center [352, 157] width 88 height 11
click at [340, 185] on span "ул Петрозаводская, 24к1, кв. 47" at bounding box center [333, 183] width 45 height 13
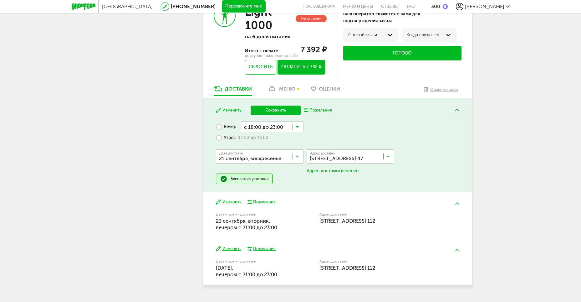
click at [263, 109] on button "Сохранить" at bounding box center [276, 109] width 50 height 9
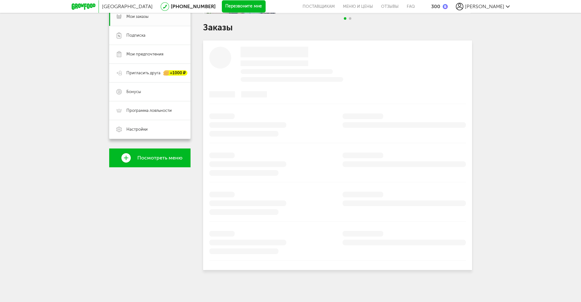
scroll to position [334, 0]
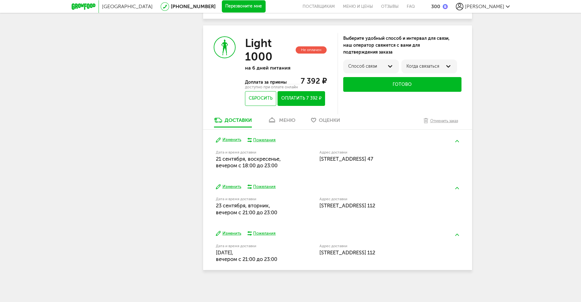
click at [234, 187] on button "Изменить" at bounding box center [228, 187] width 25 height 6
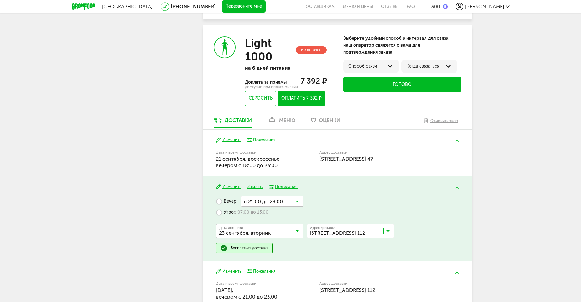
click at [269, 202] on input "Search for option" at bounding box center [272, 201] width 63 height 11
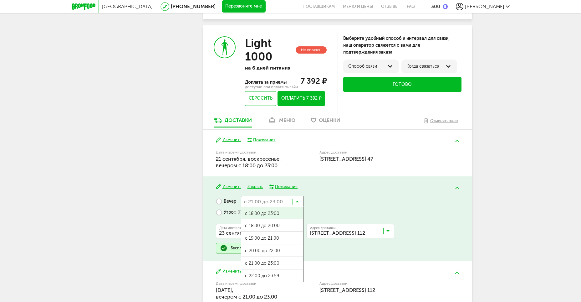
click at [268, 217] on span "с 18:00 до 23:00" at bounding box center [272, 213] width 62 height 13
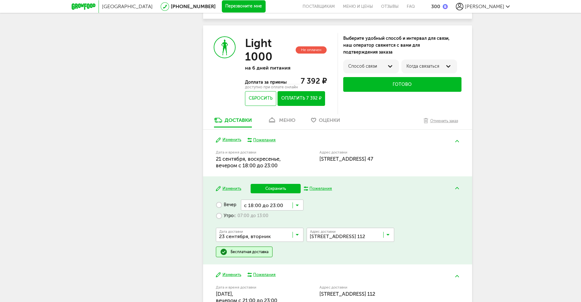
drag, startPoint x: 350, startPoint y: 243, endPoint x: 360, endPoint y: 237, distance: 11.5
click at [351, 243] on div "Адрес Квартира Комментарий для курьера Адрес доставки Балаклавский пр-кт, 1, кв…" at bounding box center [351, 237] width 88 height 19
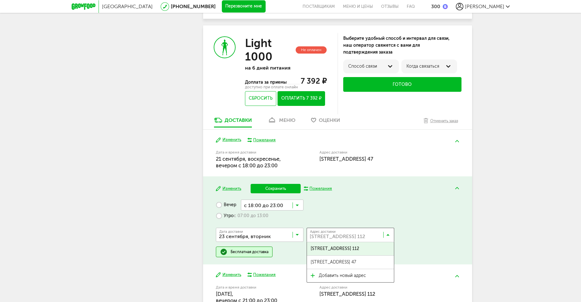
click at [360, 237] on input "Search for option" at bounding box center [352, 236] width 88 height 11
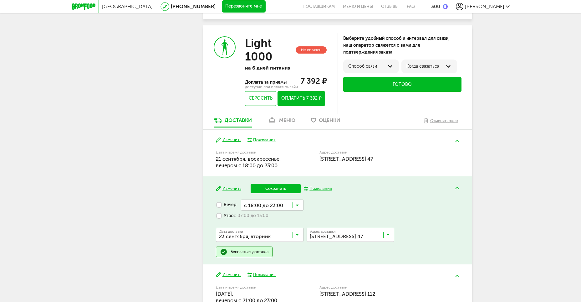
click at [348, 261] on span "ул Петрозаводская, 24к1, кв. 47" at bounding box center [333, 261] width 45 height 13
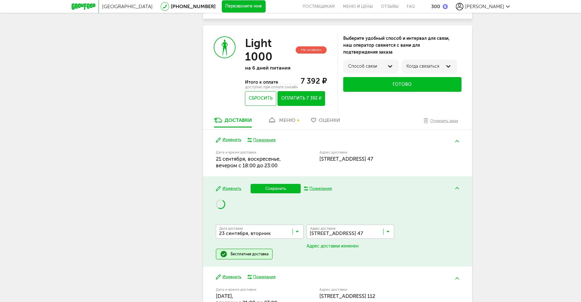
click at [277, 188] on button "Сохранить" at bounding box center [276, 188] width 50 height 9
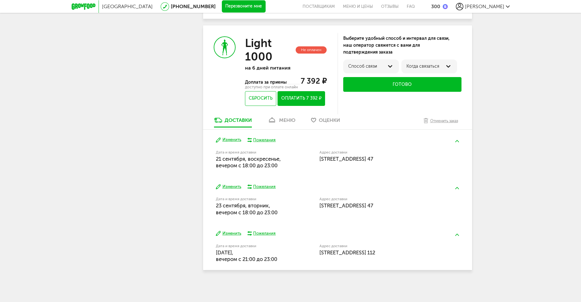
click at [237, 235] on button "Изменить" at bounding box center [228, 233] width 25 height 6
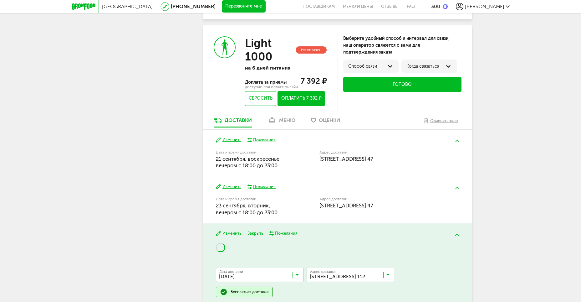
scroll to position [366, 0]
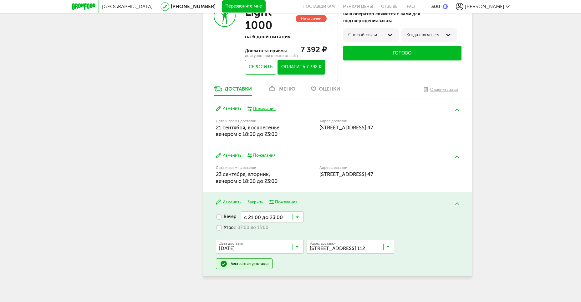
click at [282, 218] on input "Search for option" at bounding box center [272, 216] width 63 height 11
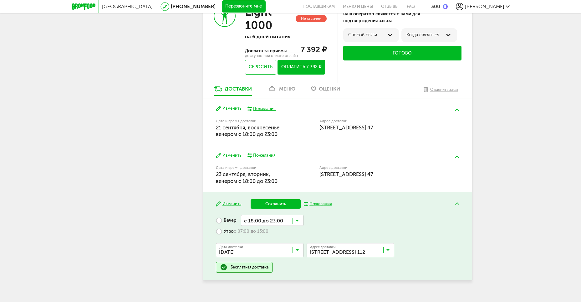
click at [278, 229] on span "с 18:00 до 23:00" at bounding box center [272, 232] width 62 height 13
click at [338, 253] on input "Search for option" at bounding box center [352, 251] width 88 height 11
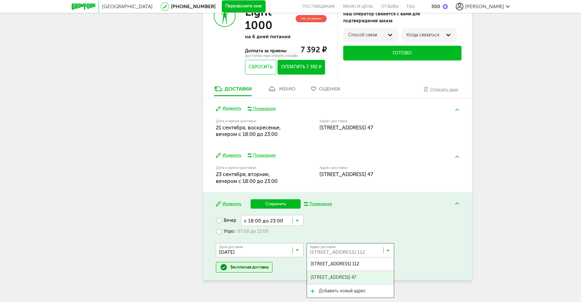
click at [338, 274] on span "ул Петрозаводская, 24к1, кв. 47" at bounding box center [333, 277] width 45 height 13
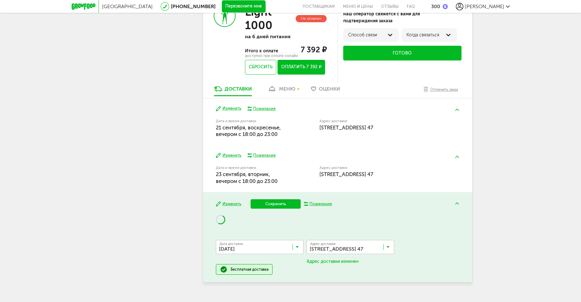
click at [275, 203] on button "Сохранить" at bounding box center [276, 203] width 50 height 9
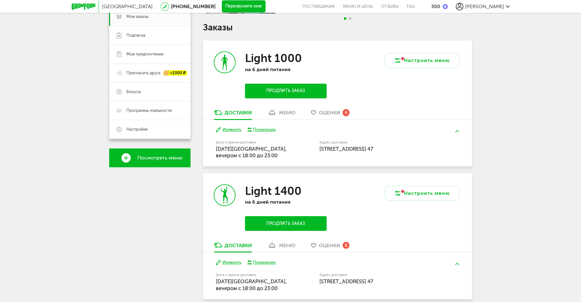
scroll to position [334, 0]
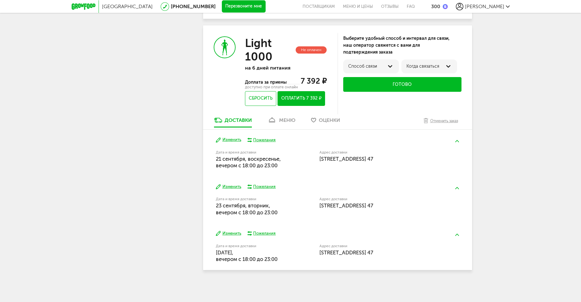
click at [503, 8] on span "[PERSON_NAME]" at bounding box center [484, 6] width 39 height 6
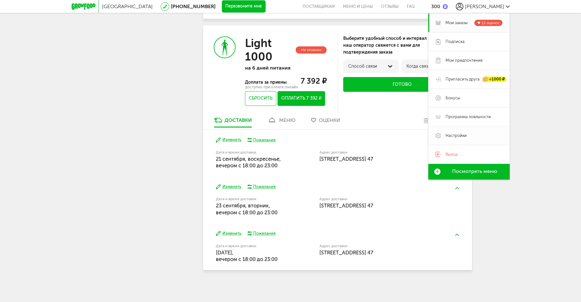
click at [462, 135] on span "Настройки" at bounding box center [456, 136] width 21 height 6
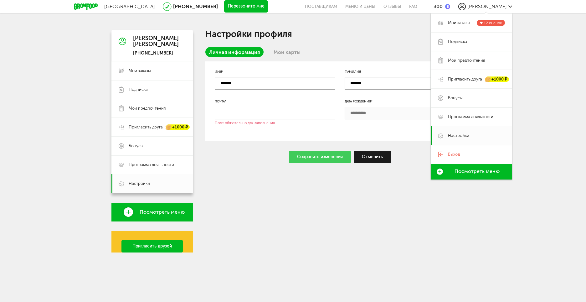
click at [250, 155] on div "Сохранить изменения Отменить" at bounding box center [339, 157] width 269 height 13
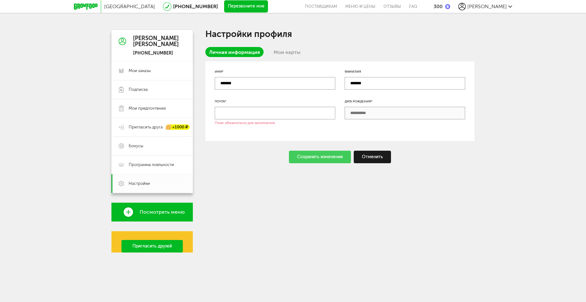
click at [279, 52] on link "Мои карты" at bounding box center [287, 52] width 34 height 10
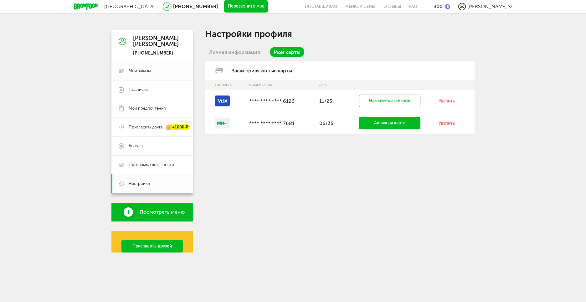
click at [155, 64] on link "Мои заказы" at bounding box center [151, 70] width 81 height 19
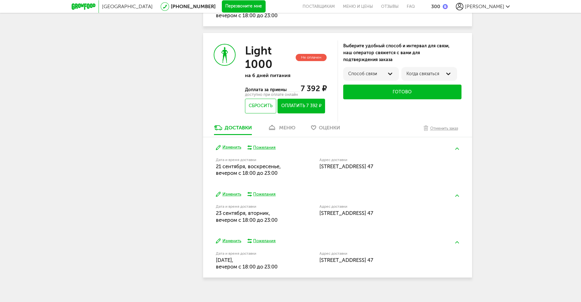
scroll to position [334, 0]
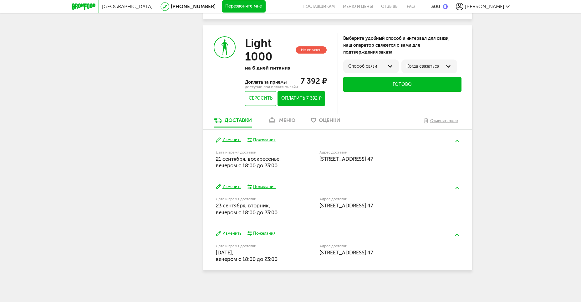
click at [285, 123] on div "меню" at bounding box center [287, 120] width 16 height 6
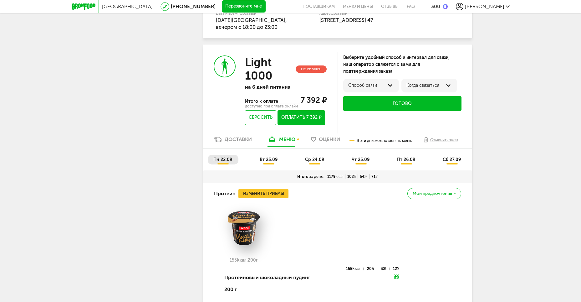
scroll to position [219, 0]
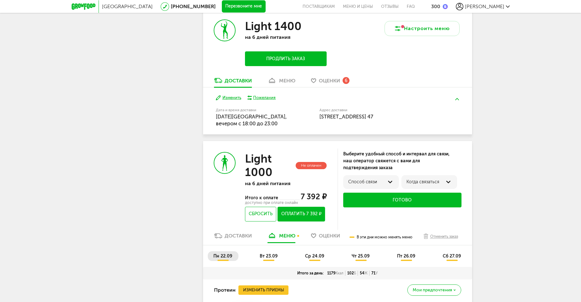
click at [304, 211] on button "Оплатить 7 392 ₽" at bounding box center [301, 214] width 47 height 15
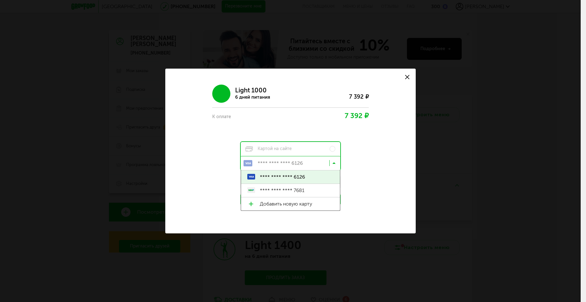
click at [295, 162] on input "Search for option" at bounding box center [292, 164] width 100 height 11
click at [371, 180] on div "Light 1000 6 дней питания 7 392 ₽ К оплате 7 392 ₽ Картой на сайте **** **** **…" at bounding box center [291, 142] width 228 height 125
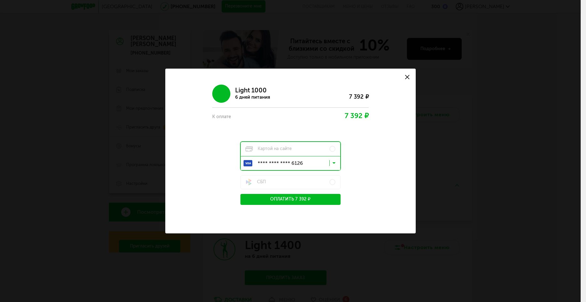
click at [322, 200] on button "Оплатить 7 392 ₽" at bounding box center [290, 199] width 100 height 11
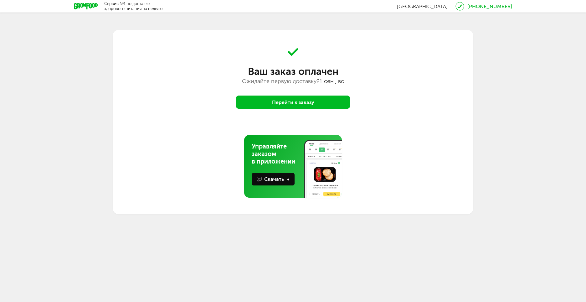
click at [317, 103] on button "Перейти к заказу" at bounding box center [293, 101] width 114 height 13
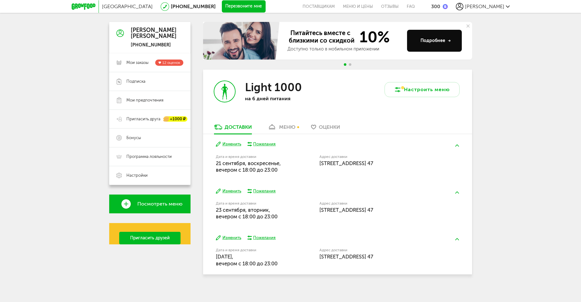
scroll to position [12, 0]
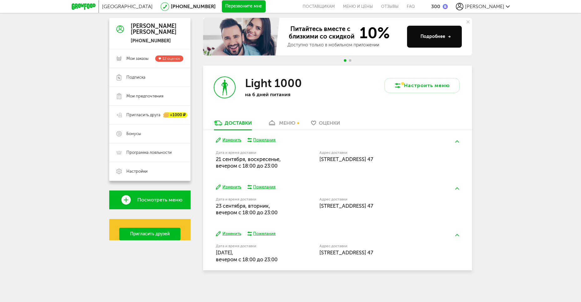
click at [129, 59] on span "Мои заказы" at bounding box center [137, 59] width 22 height 6
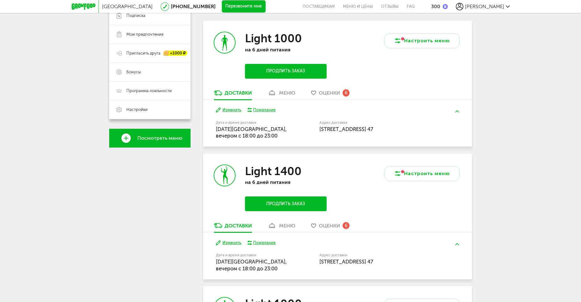
scroll to position [43, 0]
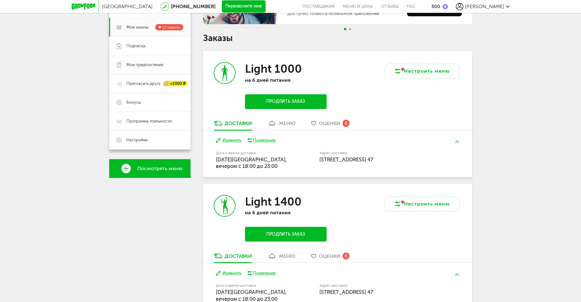
click at [159, 70] on link "Мои предпочтения" at bounding box center [149, 64] width 81 height 19
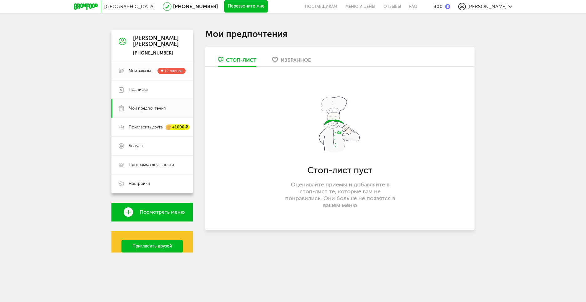
click at [150, 73] on span "Мои заказы" at bounding box center [140, 71] width 22 height 6
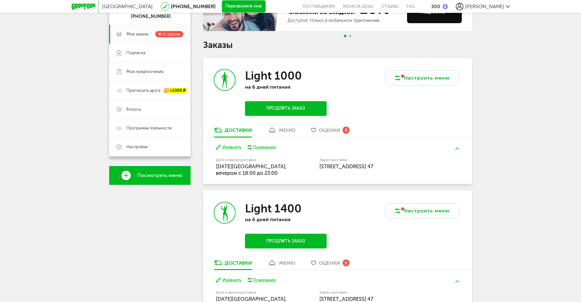
scroll to position [94, 0]
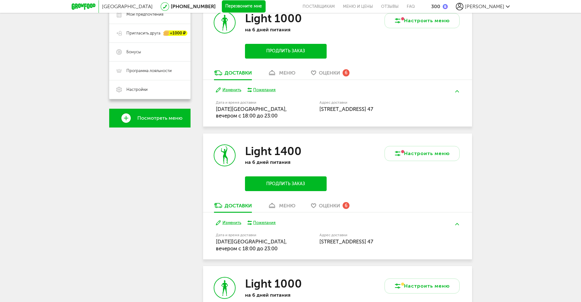
click at [298, 186] on button "Продлить заказ" at bounding box center [285, 183] width 81 height 15
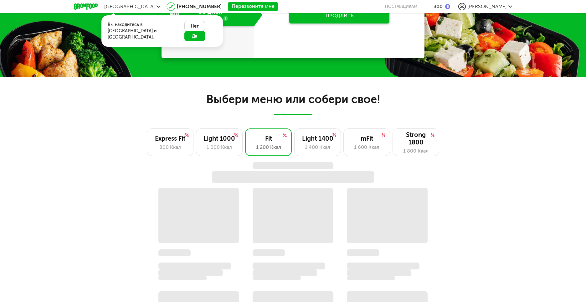
scroll to position [668, 0]
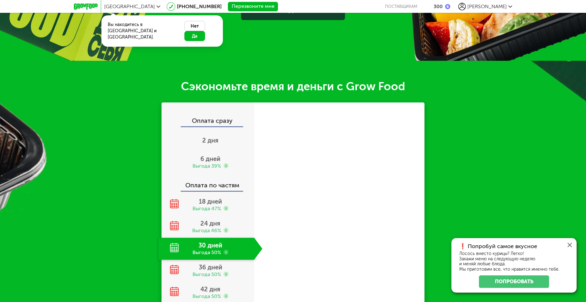
scroll to position [199, 0]
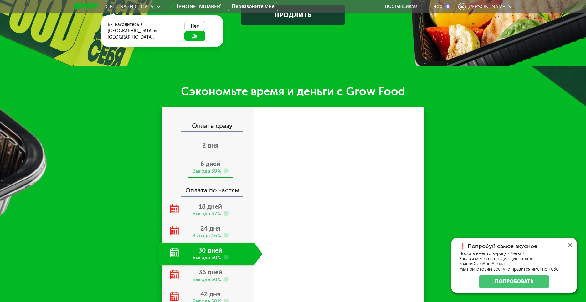
click at [209, 167] on div "Выгода 39%" at bounding box center [206, 170] width 28 height 7
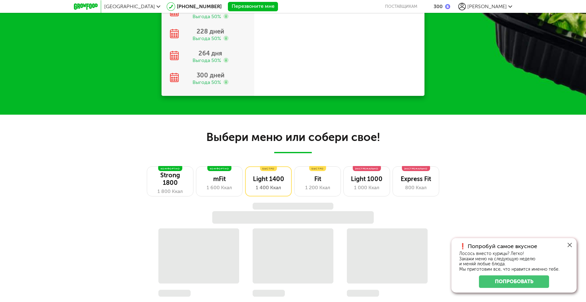
scroll to position [762, 0]
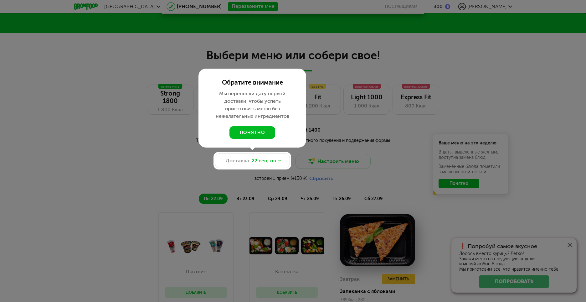
click at [160, 141] on div at bounding box center [293, 151] width 586 height 302
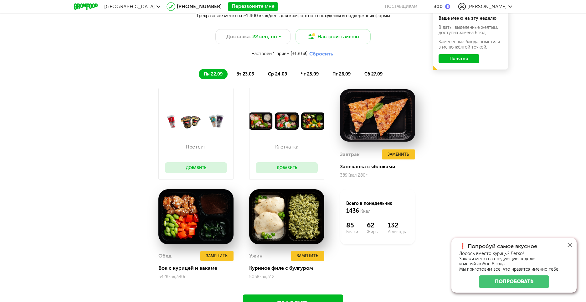
scroll to position [887, 0]
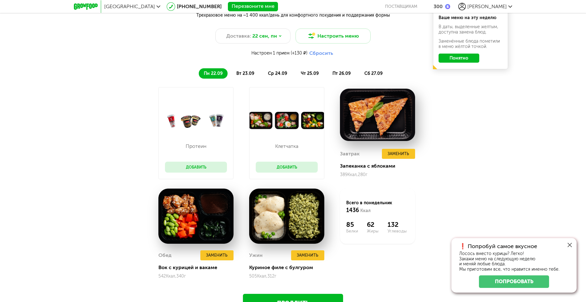
click at [204, 171] on button "Добавить" at bounding box center [196, 166] width 62 height 11
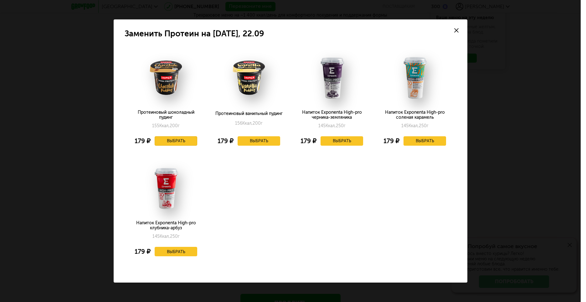
click at [183, 141] on button "Выбрать" at bounding box center [176, 140] width 43 height 9
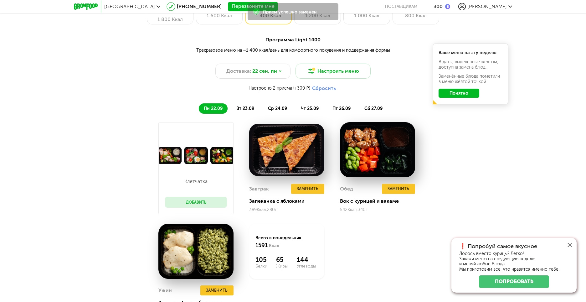
scroll to position [825, 0]
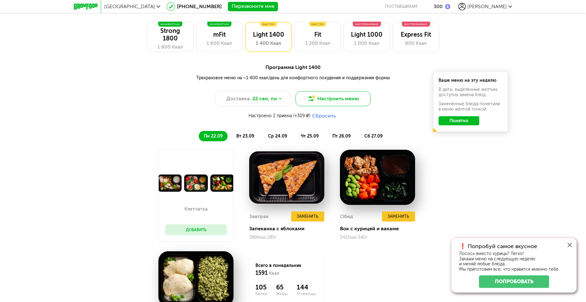
click at [324, 101] on button "Настроить меню" at bounding box center [332, 98] width 75 height 15
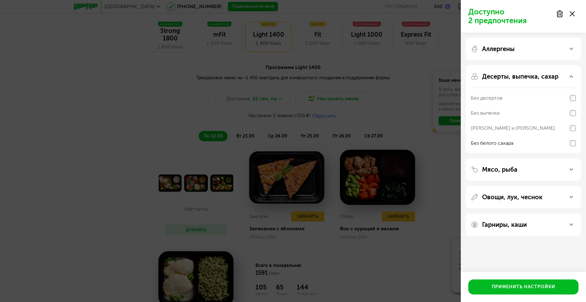
click at [519, 164] on div "Мясо, рыба" at bounding box center [523, 169] width 115 height 23
click at [518, 169] on div "Мясо, рыба" at bounding box center [523, 170] width 105 height 8
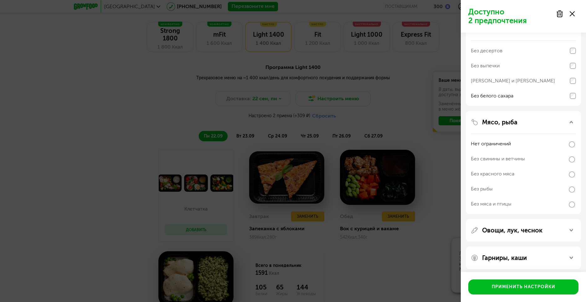
scroll to position [51, 0]
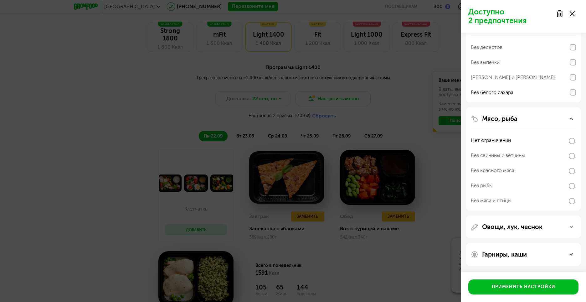
click at [501, 199] on div "Без мяса и птицы" at bounding box center [491, 201] width 41 height 8
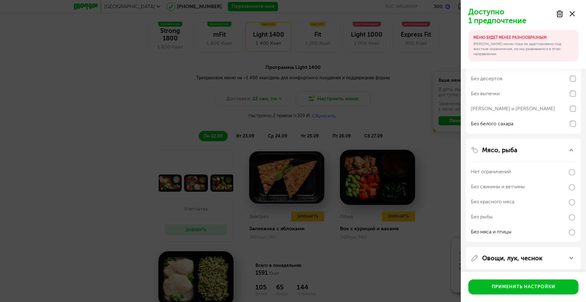
click at [493, 214] on div "Без рыбы" at bounding box center [523, 216] width 105 height 15
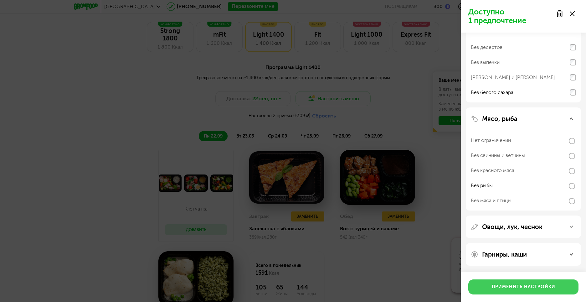
click at [495, 286] on button "Применить настройки" at bounding box center [523, 286] width 110 height 15
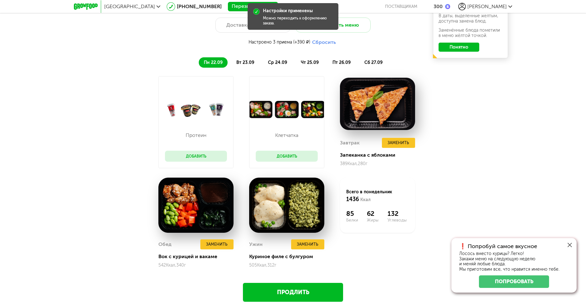
scroll to position [918, 0]
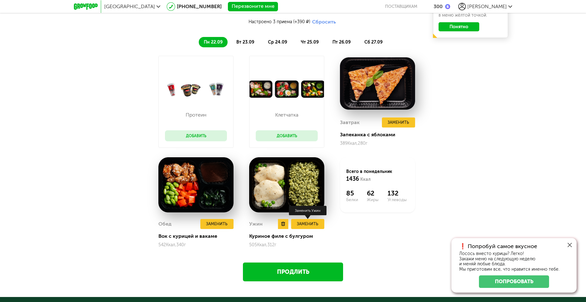
click at [309, 224] on button "Заменить" at bounding box center [307, 224] width 33 height 10
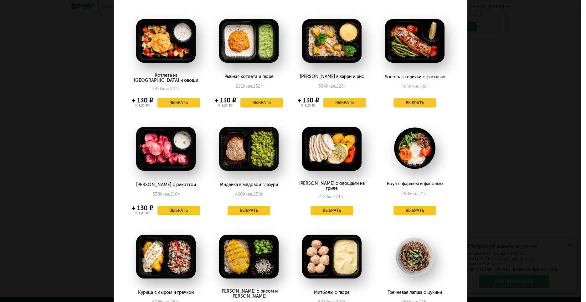
scroll to position [156, 0]
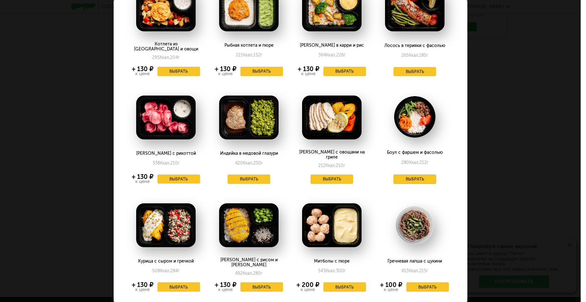
click at [412, 174] on button "Выбрать" at bounding box center [414, 178] width 43 height 9
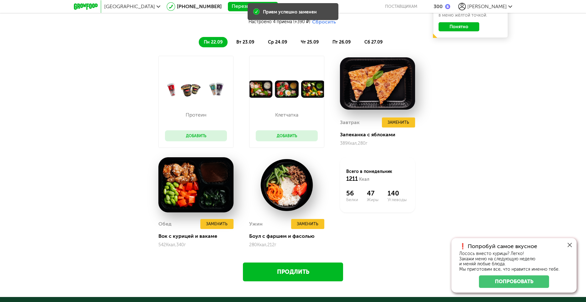
click at [213, 133] on button "Добавить" at bounding box center [196, 135] width 62 height 11
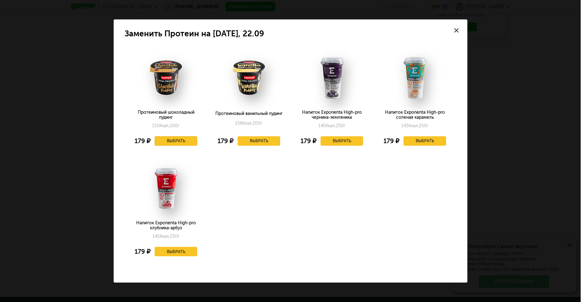
click at [169, 142] on button "Выбрать" at bounding box center [176, 140] width 43 height 9
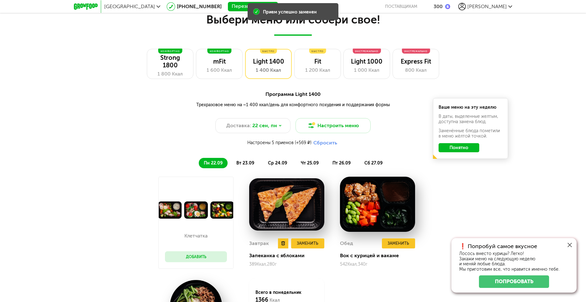
scroll to position [793, 0]
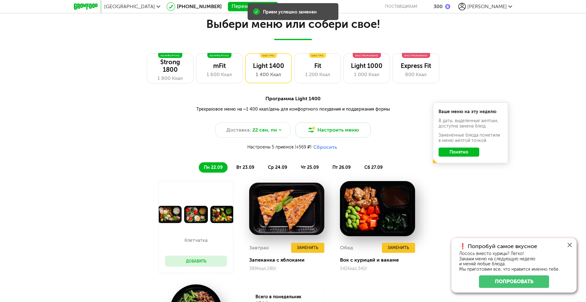
click at [249, 168] on span "вт 23.09" at bounding box center [245, 167] width 18 height 5
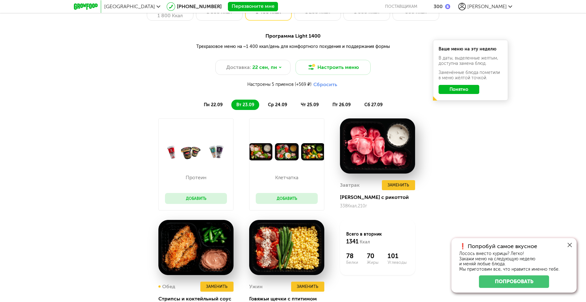
scroll to position [887, 0]
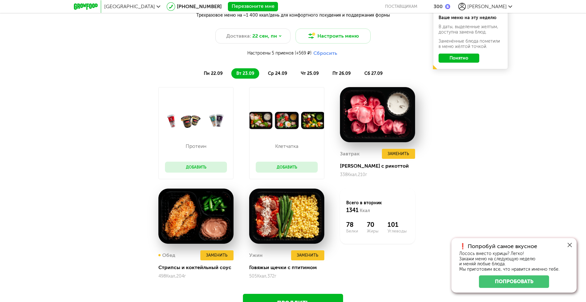
click at [192, 166] on button "Добавить" at bounding box center [196, 166] width 62 height 11
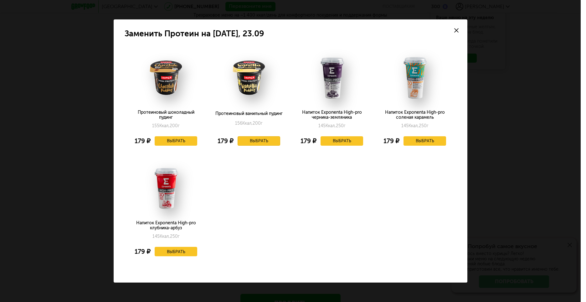
click at [247, 140] on button "Выбрать" at bounding box center [259, 140] width 43 height 9
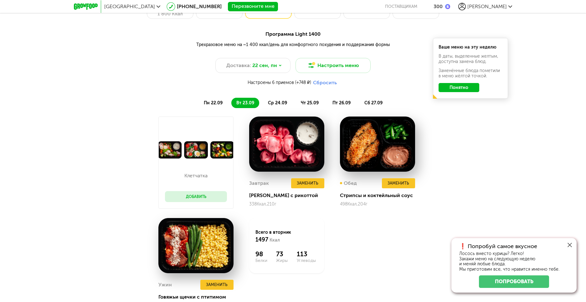
scroll to position [856, 0]
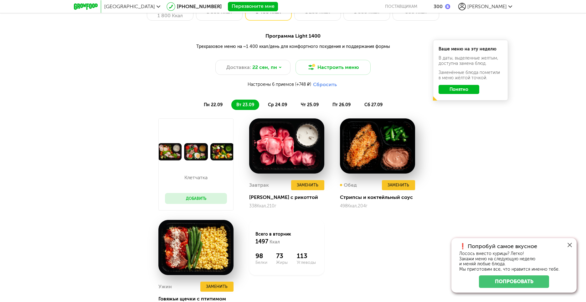
click at [273, 106] on span "ср 24.09" at bounding box center [277, 104] width 19 height 5
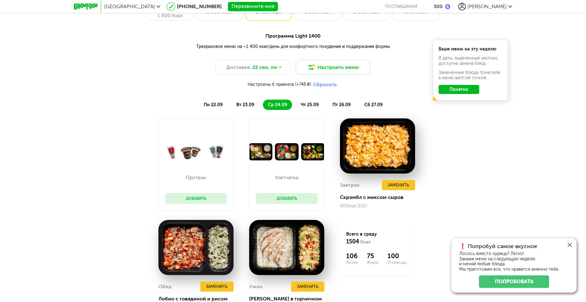
click at [202, 201] on button "Добавить" at bounding box center [196, 198] width 62 height 11
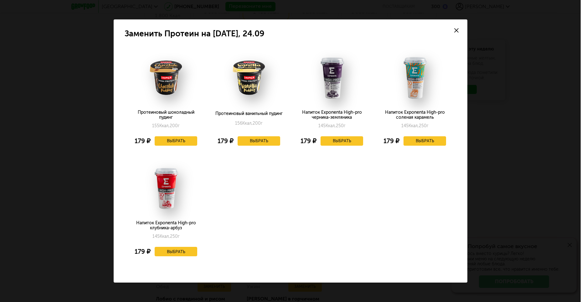
click at [331, 107] on div "Напиток Exponenta High-pro черника-земляника 145 Ккал, 250 г 179 ₽ Выбрать" at bounding box center [332, 99] width 80 height 107
click at [341, 141] on button "Выбрать" at bounding box center [341, 140] width 43 height 9
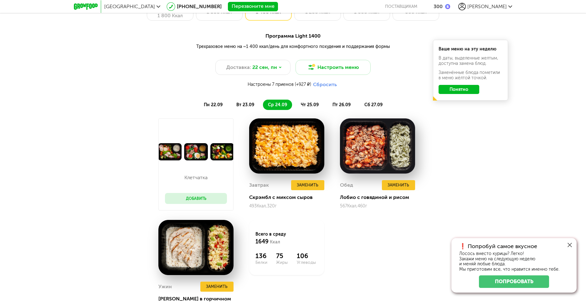
click at [309, 105] on span "чт 25.09" at bounding box center [310, 104] width 18 height 5
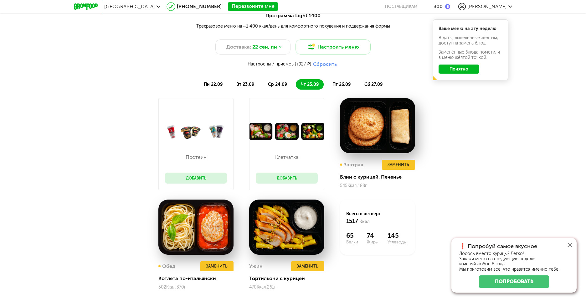
scroll to position [887, 0]
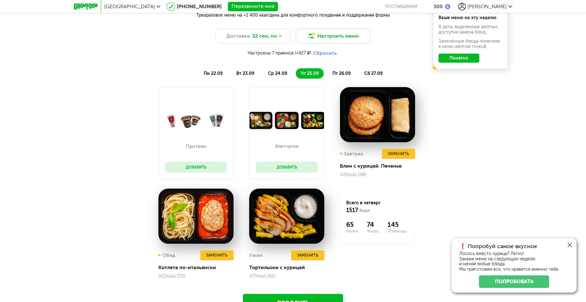
click at [202, 165] on button "Добавить" at bounding box center [196, 166] width 62 height 11
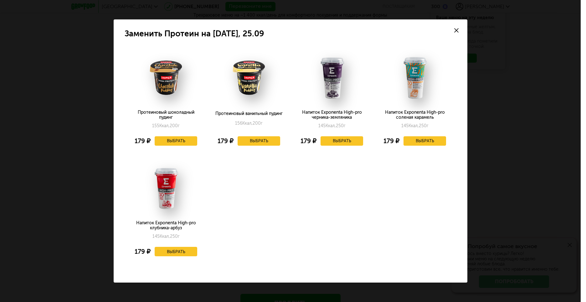
click at [457, 30] on icon at bounding box center [456, 30] width 4 height 4
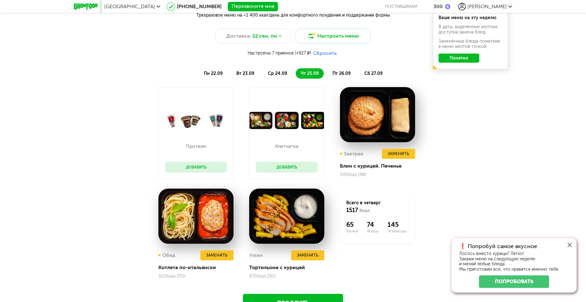
click at [211, 172] on button "Добавить" at bounding box center [196, 166] width 62 height 11
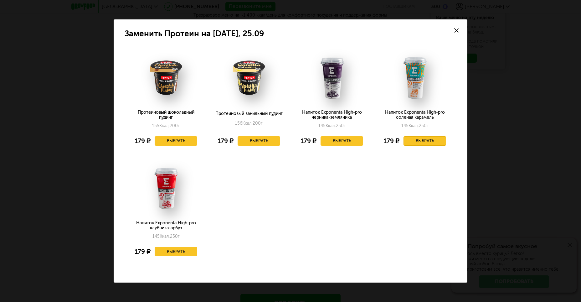
click at [425, 138] on button "Выбрать" at bounding box center [424, 140] width 43 height 9
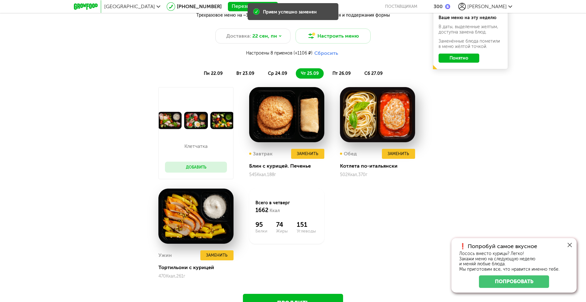
click at [209, 72] on span "пн 22.09" at bounding box center [213, 73] width 19 height 5
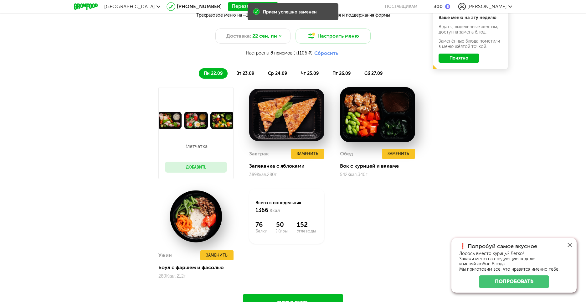
click at [248, 72] on span "вт 23.09" at bounding box center [245, 73] width 18 height 5
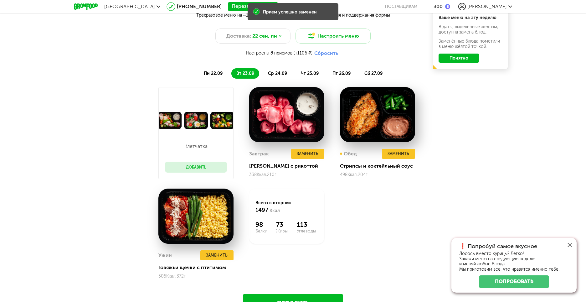
click at [281, 72] on span "ср 24.09" at bounding box center [277, 73] width 19 height 5
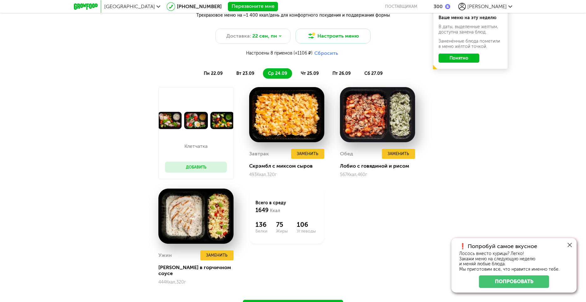
click at [320, 73] on li "чт 25.09" at bounding box center [310, 73] width 28 height 10
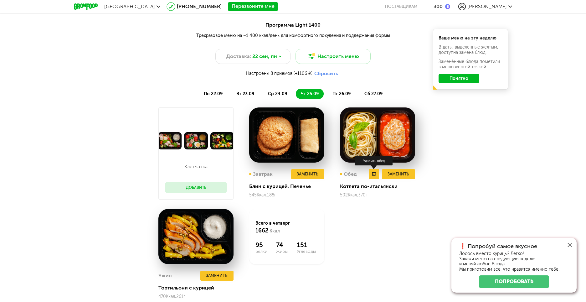
scroll to position [856, 0]
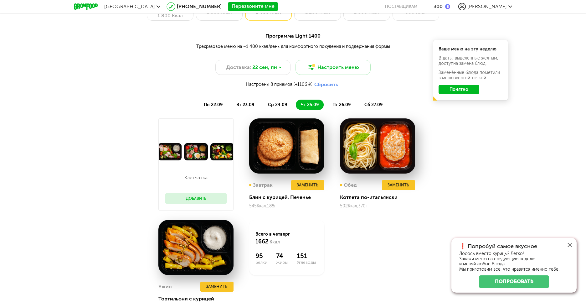
click at [345, 104] on span "пт 26.09" at bounding box center [341, 104] width 18 height 5
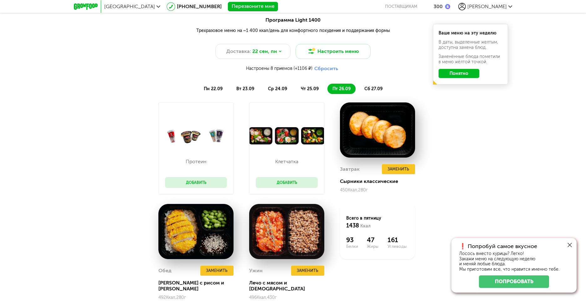
scroll to position [887, 0]
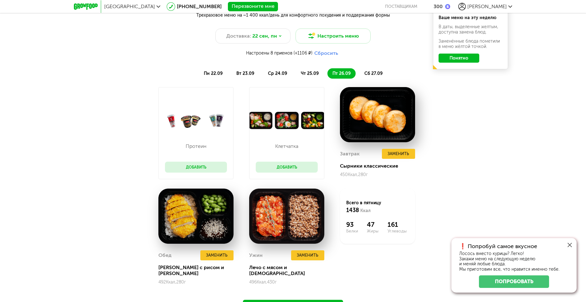
click at [200, 164] on button "Добавить" at bounding box center [196, 166] width 62 height 11
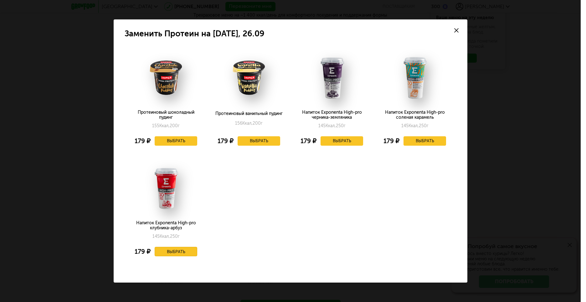
click at [171, 250] on button "Выбрать" at bounding box center [176, 251] width 43 height 9
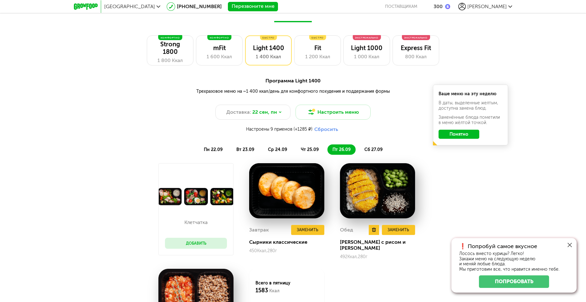
scroll to position [793, 0]
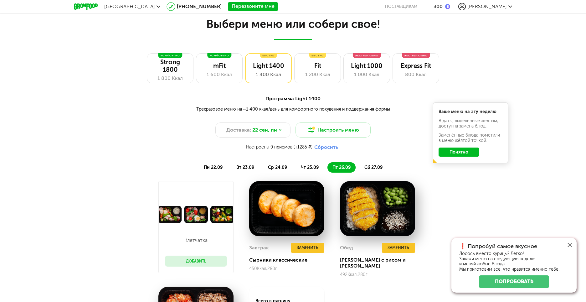
click at [373, 168] on span "сб 27.09" at bounding box center [373, 167] width 18 height 5
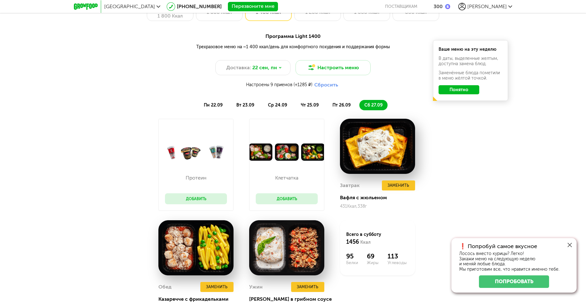
scroll to position [887, 0]
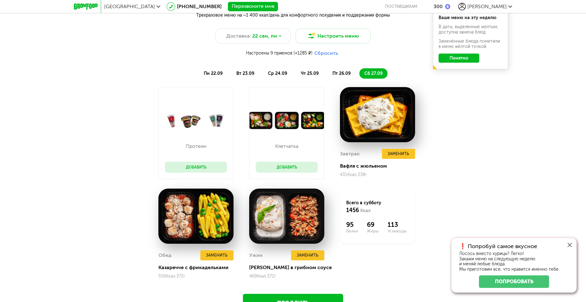
click at [347, 78] on li "пт 26.09" at bounding box center [341, 73] width 28 height 10
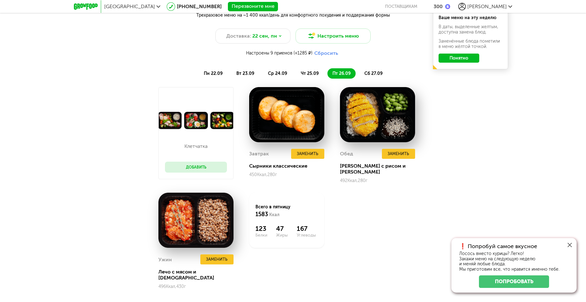
click at [369, 75] on span "сб 27.09" at bounding box center [373, 73] width 18 height 5
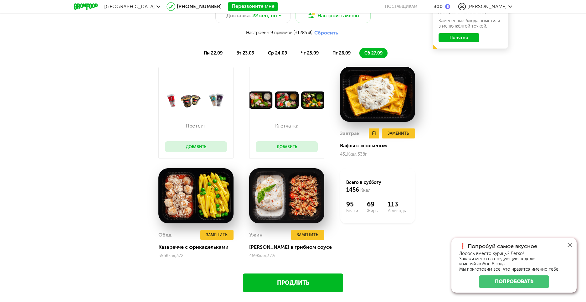
scroll to position [918, 0]
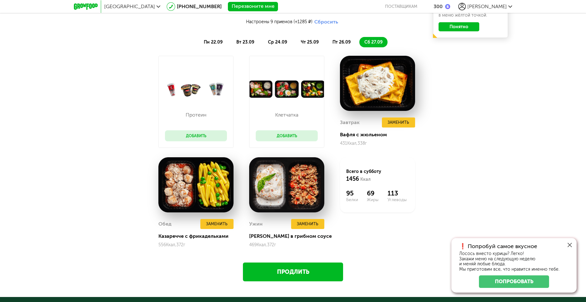
click at [216, 139] on button "Добавить" at bounding box center [196, 135] width 62 height 11
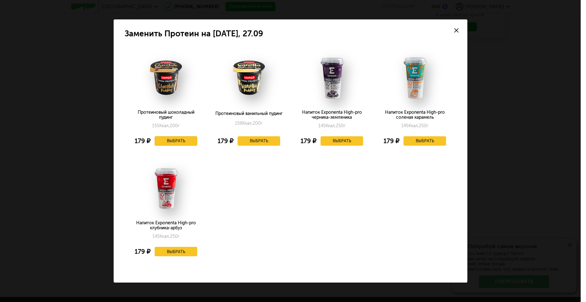
click at [177, 139] on button "Выбрать" at bounding box center [176, 140] width 43 height 9
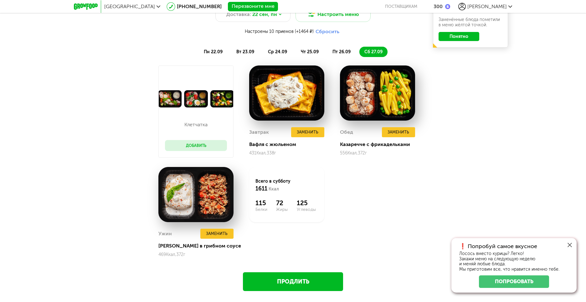
scroll to position [950, 0]
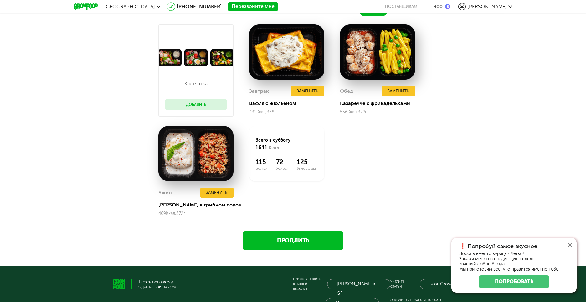
click at [319, 241] on link "Продлить" at bounding box center [293, 240] width 100 height 19
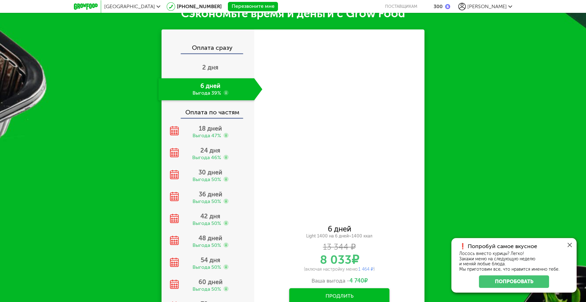
scroll to position [345, 0]
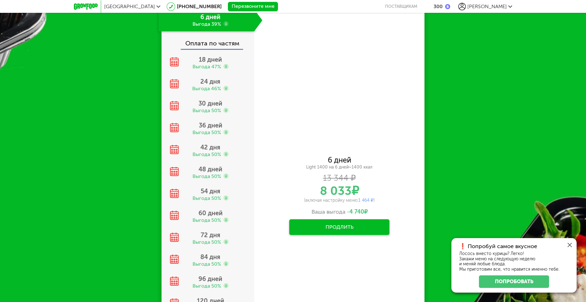
click at [341, 230] on button "Продлить" at bounding box center [339, 227] width 100 height 16
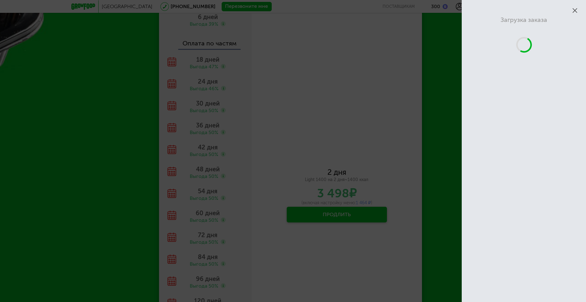
scroll to position [758, 0]
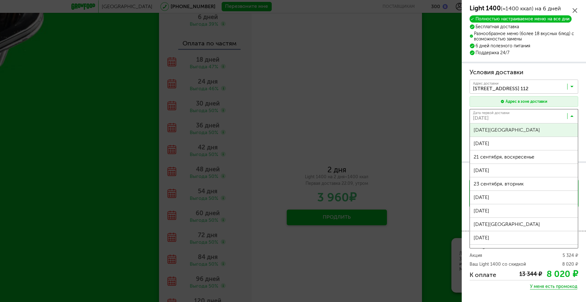
click at [520, 116] on input "Search for option" at bounding box center [525, 117] width 109 height 11
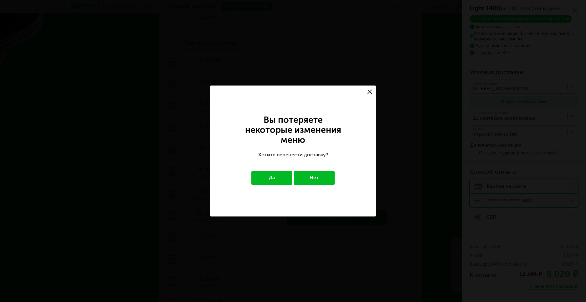
click at [277, 182] on button "Да" at bounding box center [271, 178] width 41 height 14
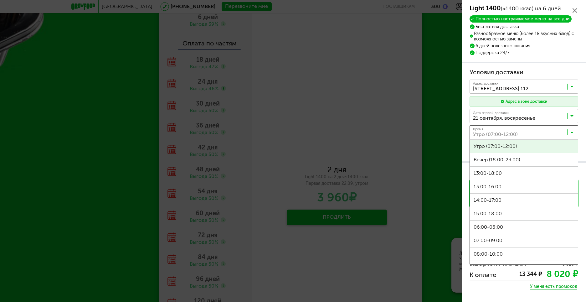
click at [575, 133] on input "Search for option" at bounding box center [525, 133] width 109 height 11
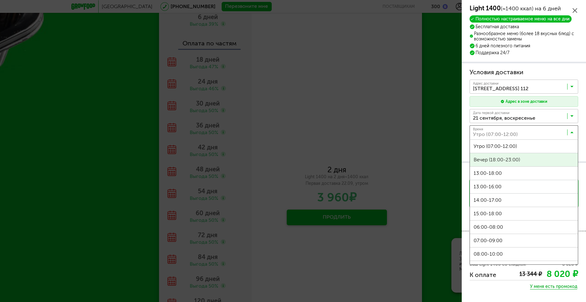
click at [541, 159] on span "Вечер (18:00-23:00)" at bounding box center [524, 159] width 108 height 13
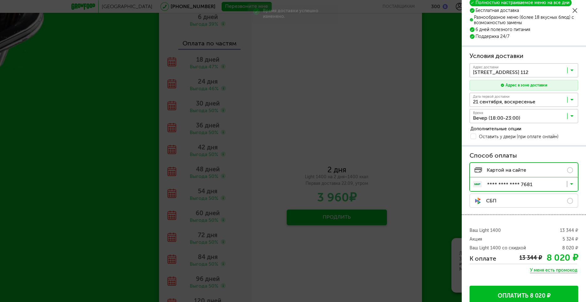
scroll to position [25, 0]
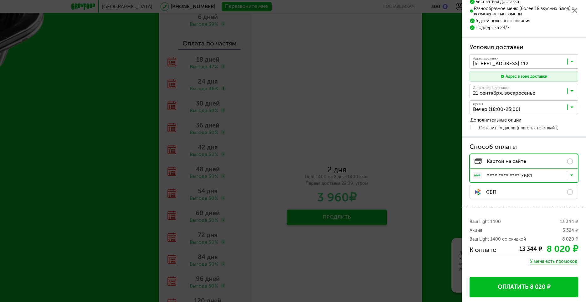
click at [574, 11] on icon at bounding box center [574, 10] width 5 height 5
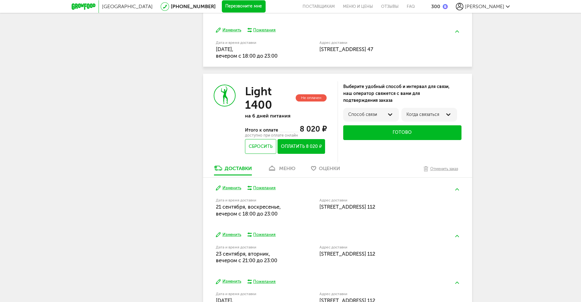
scroll to position [501, 0]
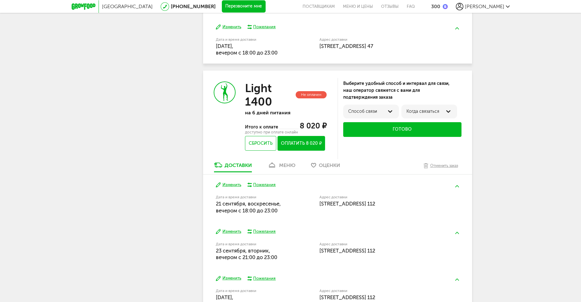
click at [289, 164] on div "меню" at bounding box center [287, 165] width 16 height 6
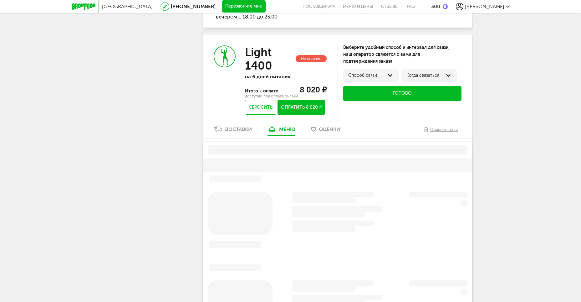
scroll to position [555, 0]
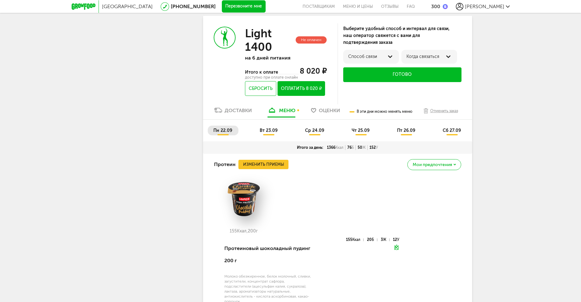
click at [243, 111] on div "Доставки" at bounding box center [238, 110] width 27 height 6
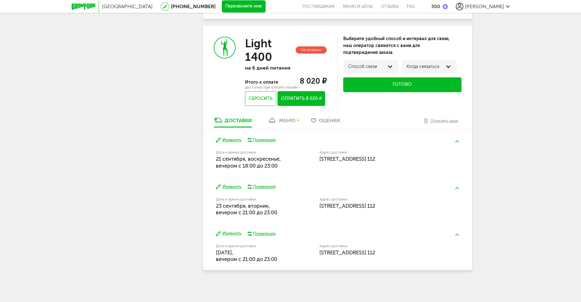
scroll to position [545, 0]
click at [233, 140] on button "Изменить" at bounding box center [228, 140] width 25 height 6
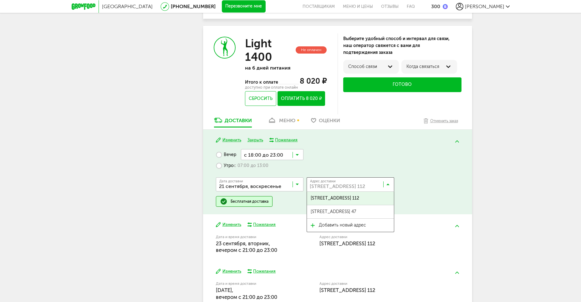
click at [337, 182] on input "Search for option" at bounding box center [352, 185] width 88 height 11
click at [329, 212] on span "[STREET_ADDRESS] 47" at bounding box center [333, 211] width 45 height 13
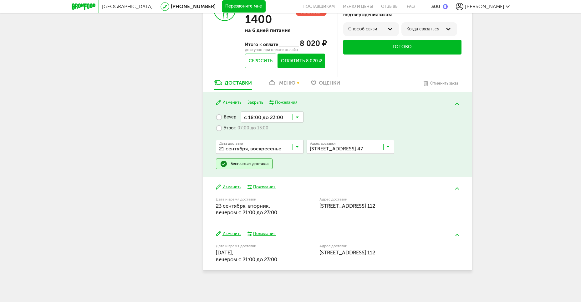
click at [233, 189] on button "Изменить" at bounding box center [228, 187] width 25 height 6
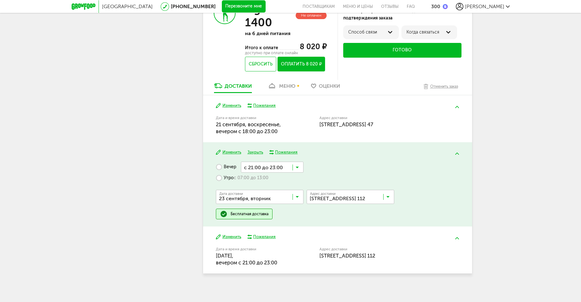
scroll to position [583, 0]
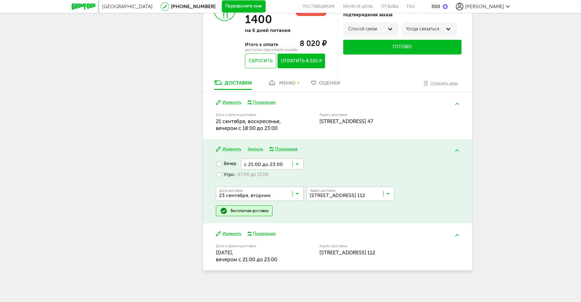
click at [265, 165] on input "Search for option" at bounding box center [272, 163] width 63 height 11
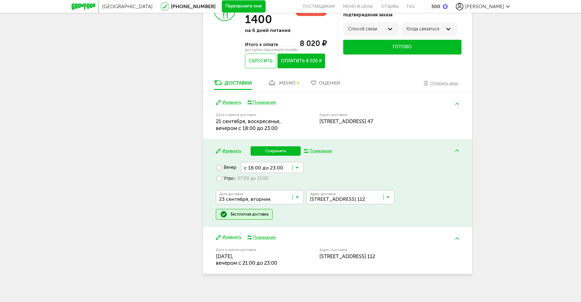
click at [269, 178] on span "с 18:00 до 23:00" at bounding box center [272, 179] width 62 height 13
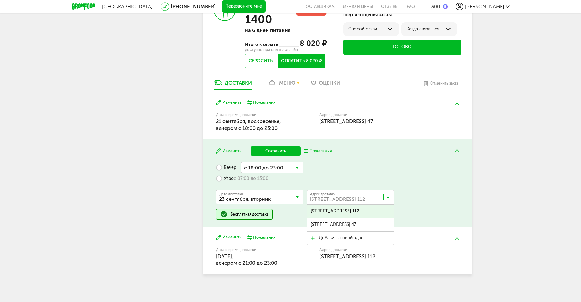
click at [339, 198] on input "Search for option" at bounding box center [352, 198] width 88 height 11
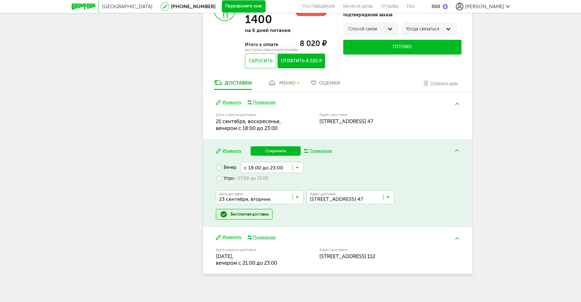
click at [342, 223] on span "[STREET_ADDRESS] 47" at bounding box center [333, 224] width 45 height 13
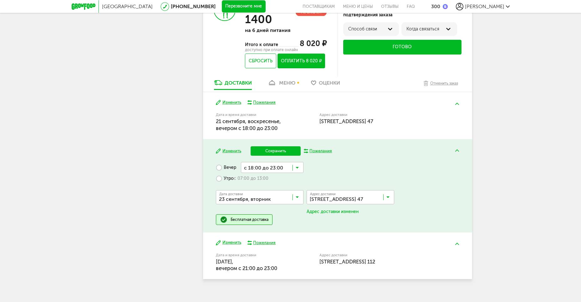
click at [236, 241] on button "Изменить" at bounding box center [228, 242] width 25 height 6
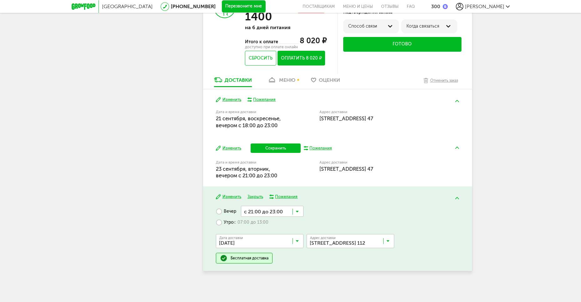
scroll to position [587, 0]
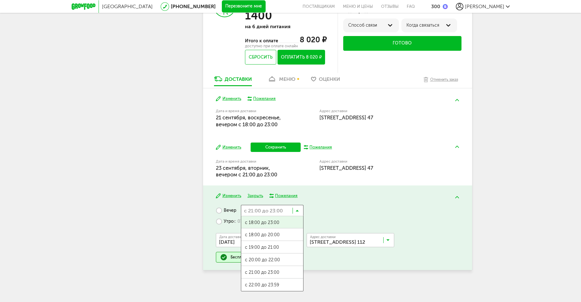
click at [267, 212] on input "Search for option" at bounding box center [272, 210] width 63 height 11
click at [268, 222] on span "с 18:00 до 23:00" at bounding box center [272, 222] width 62 height 13
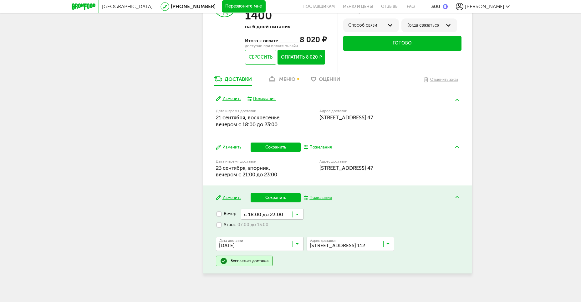
click at [333, 249] on input "Search for option" at bounding box center [352, 245] width 88 height 11
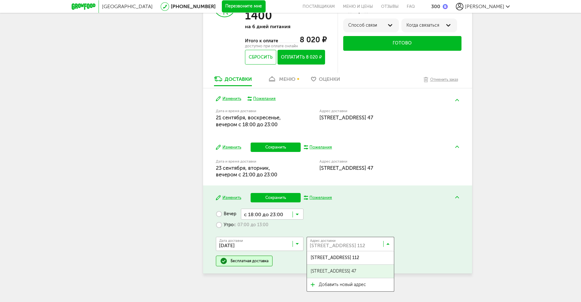
drag, startPoint x: 330, startPoint y: 268, endPoint x: 239, endPoint y: 263, distance: 91.2
click at [330, 268] on span "[STREET_ADDRESS] 47" at bounding box center [333, 270] width 45 height 13
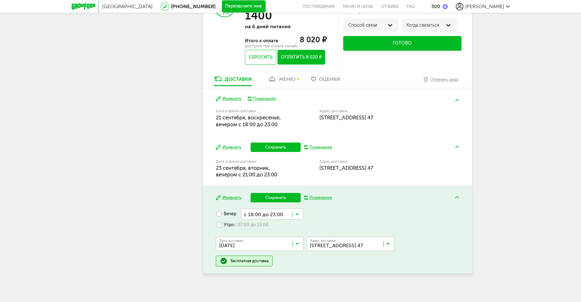
click at [270, 201] on button "Сохранить" at bounding box center [276, 197] width 50 height 9
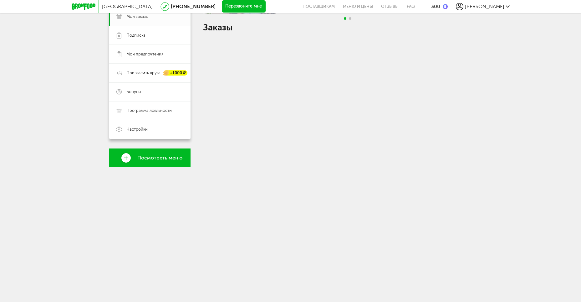
scroll to position [545, 0]
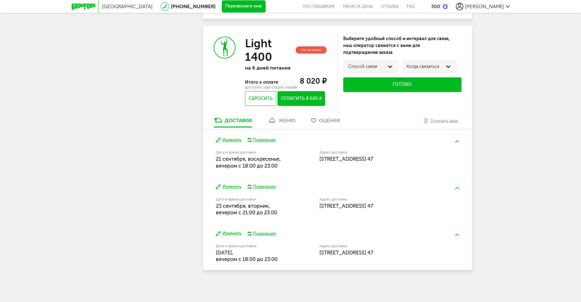
click at [234, 184] on button "Изменить" at bounding box center [228, 187] width 25 height 6
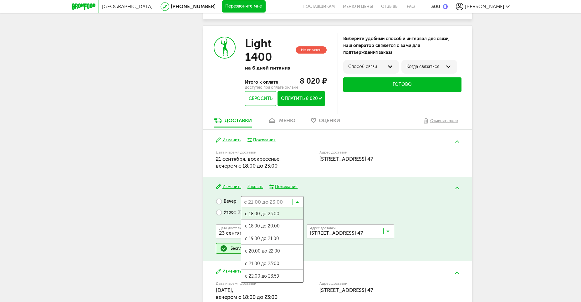
click at [285, 202] on input "Search for option" at bounding box center [272, 201] width 63 height 11
click at [270, 216] on span "с 18:00 до 23:00" at bounding box center [272, 213] width 62 height 13
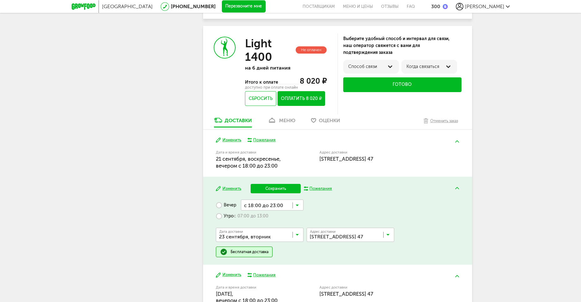
click at [282, 188] on button "Сохранить" at bounding box center [276, 188] width 50 height 9
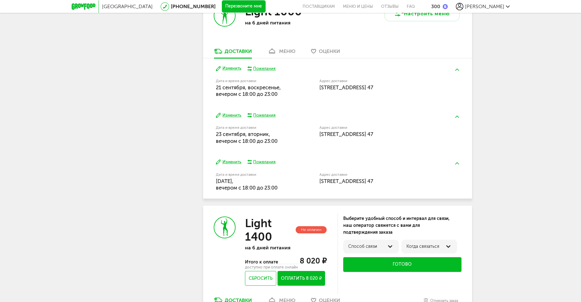
scroll to position [326, 0]
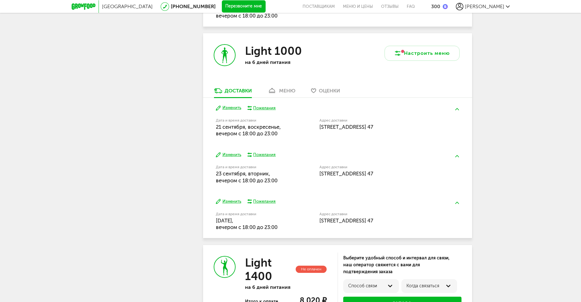
click at [285, 100] on div "Изменить Пожелания Дата и время доставки [DATE], вечером c 18:00 до 23:00 Адрес…" at bounding box center [337, 121] width 269 height 47
click at [285, 96] on link "меню" at bounding box center [281, 92] width 34 height 10
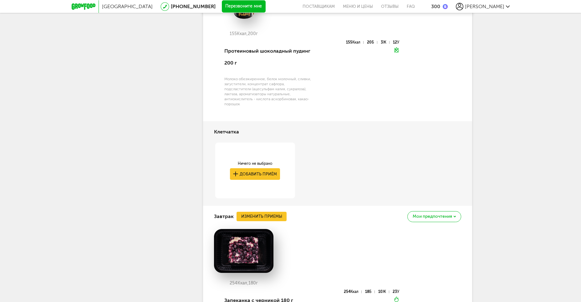
scroll to position [407, 0]
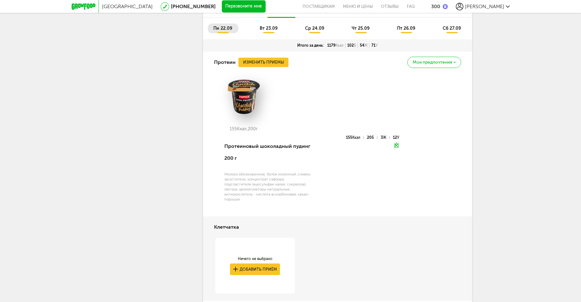
click at [274, 23] on div "пн 22.09 вт 23.09 ср 24.09 чт 25.09 пт 26.09 сб 27.09" at bounding box center [337, 29] width 269 height 22
click at [274, 26] on span "вт 23.09" at bounding box center [269, 28] width 18 height 5
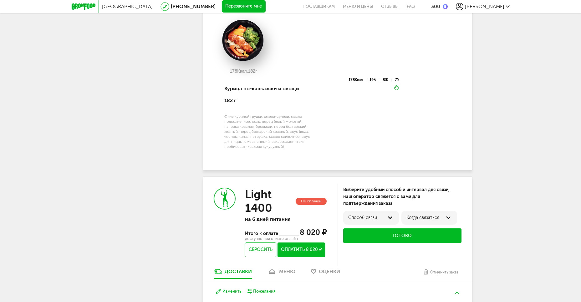
scroll to position [1323, 0]
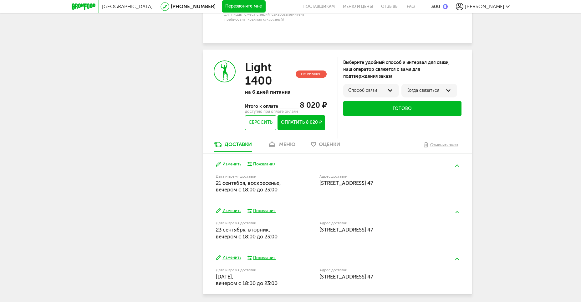
click at [292, 141] on div "меню" at bounding box center [287, 144] width 16 height 6
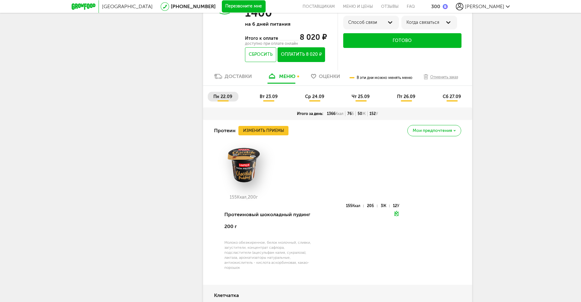
scroll to position [1353, 0]
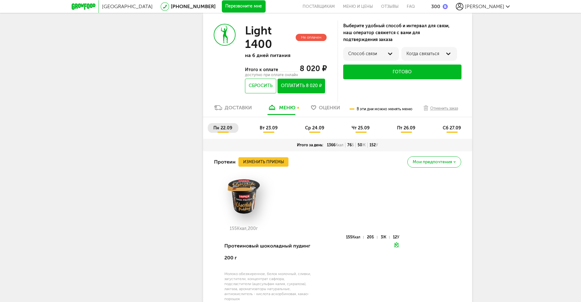
click at [257, 123] on li "вт 23.09" at bounding box center [269, 128] width 30 height 10
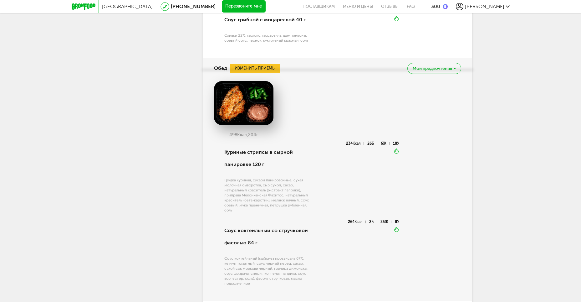
scroll to position [1885, 0]
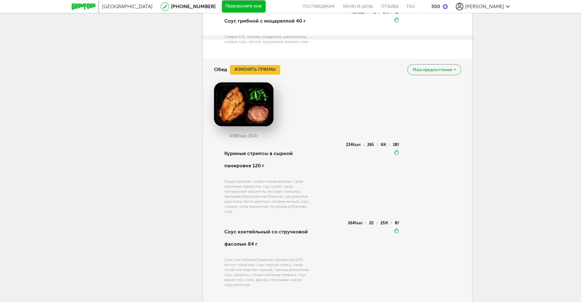
click at [260, 65] on button "Изменить приемы" at bounding box center [255, 69] width 50 height 9
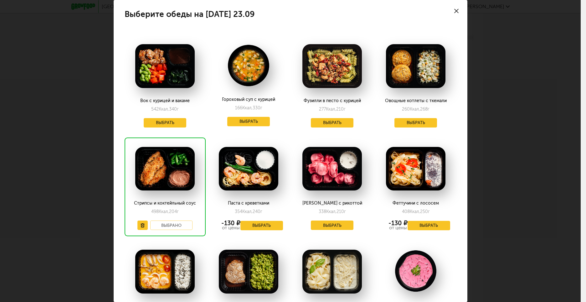
drag, startPoint x: 263, startPoint y: 218, endPoint x: 264, endPoint y: 222, distance: 3.5
click at [263, 220] on div "Паста с креветками 354 Ккал, 240 г -130 ₽ от цены Выбрать" at bounding box center [248, 186] width 81 height 99
click at [264, 223] on button "Выбрать" at bounding box center [261, 225] width 43 height 9
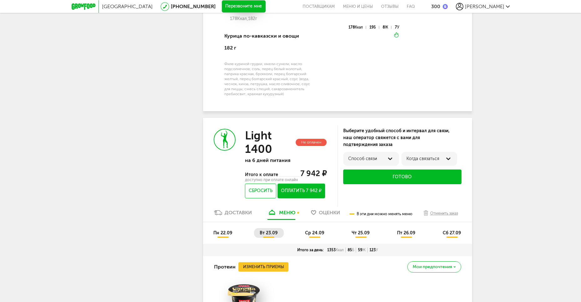
scroll to position [1259, 0]
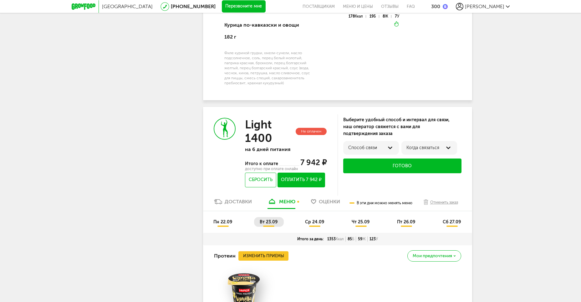
click at [321, 219] on span "ср 24.09" at bounding box center [314, 221] width 19 height 5
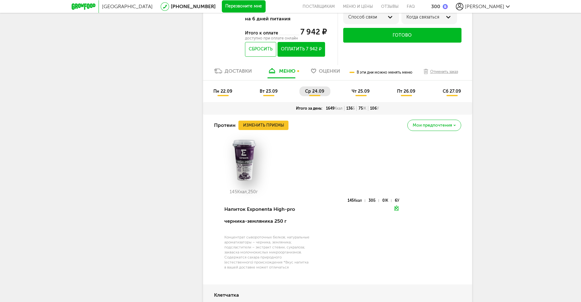
scroll to position [1353, 0]
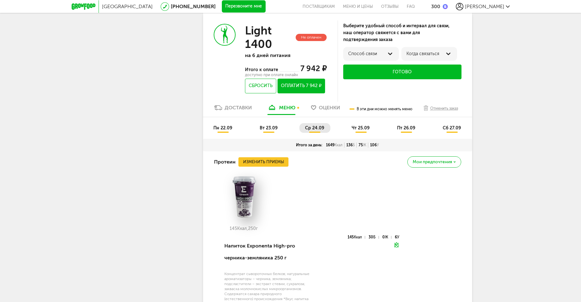
click at [361, 123] on li "чт 25.09" at bounding box center [361, 128] width 30 height 10
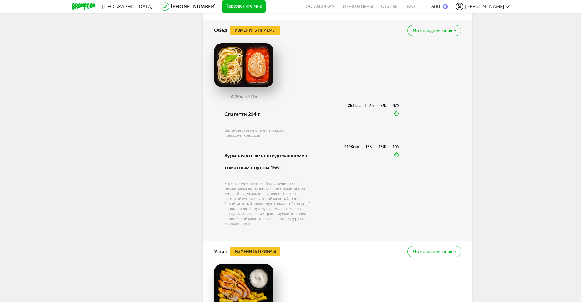
scroll to position [1916, 0]
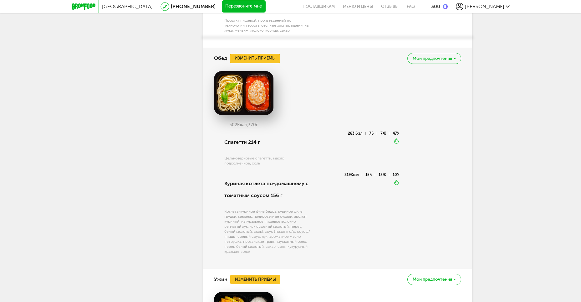
click at [253, 54] on button "Изменить приемы" at bounding box center [255, 58] width 50 height 9
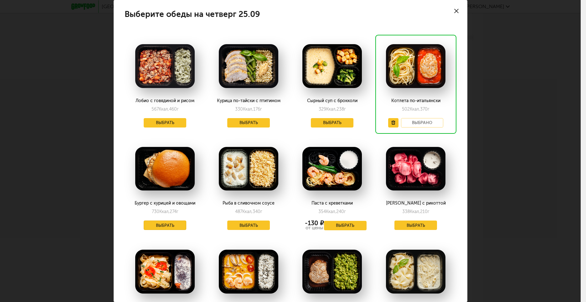
click at [166, 224] on button "Выбрать" at bounding box center [165, 224] width 43 height 9
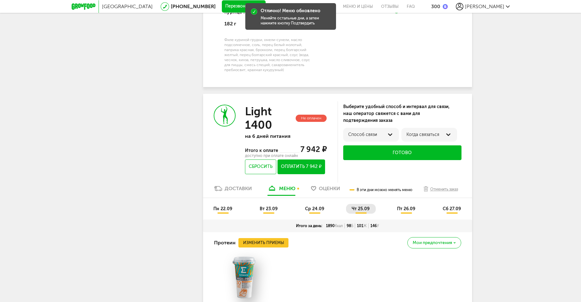
scroll to position [1259, 0]
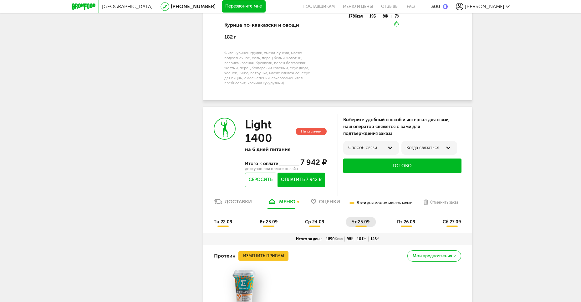
click at [415, 219] on span "пт 26.09" at bounding box center [406, 221] width 18 height 5
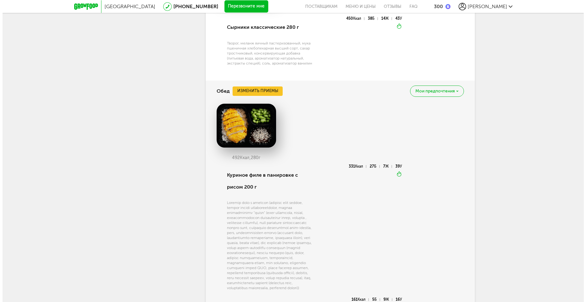
scroll to position [1823, 0]
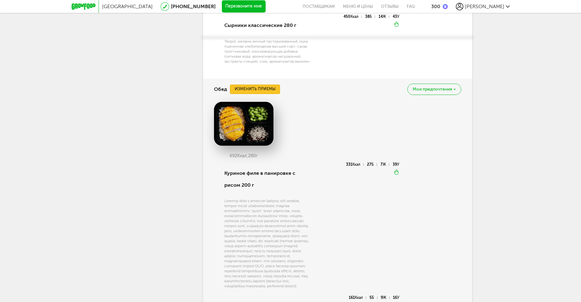
click at [255, 84] on button "Изменить приемы" at bounding box center [255, 88] width 50 height 9
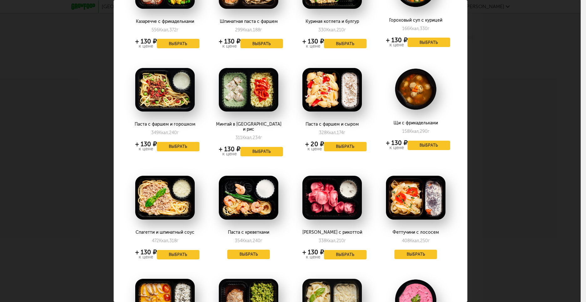
scroll to position [94, 0]
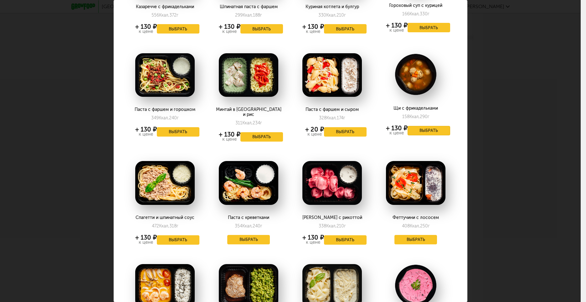
click at [420, 131] on button "Выбрать" at bounding box center [428, 130] width 43 height 9
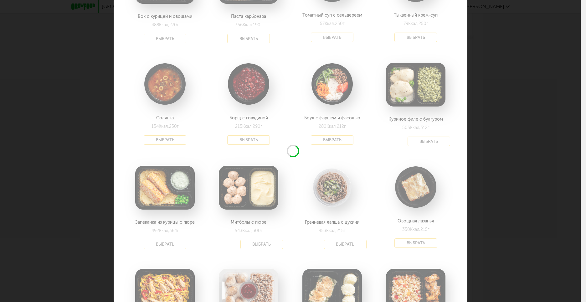
scroll to position [501, 0]
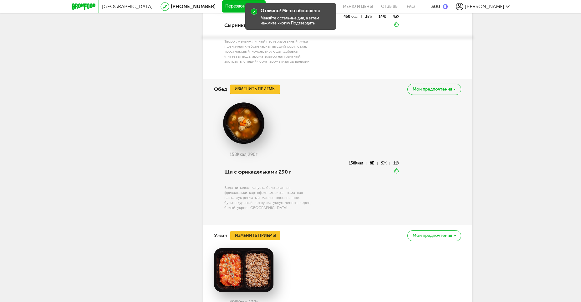
click at [258, 84] on button "Изменить приемы" at bounding box center [255, 88] width 50 height 9
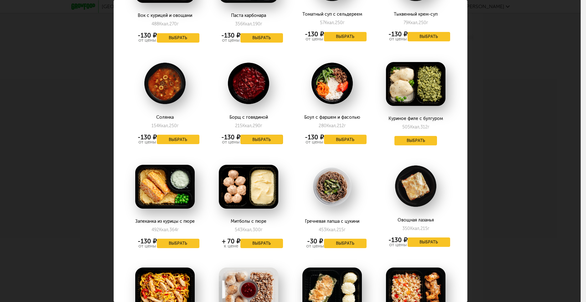
click at [274, 135] on button "Выбрать" at bounding box center [261, 139] width 43 height 9
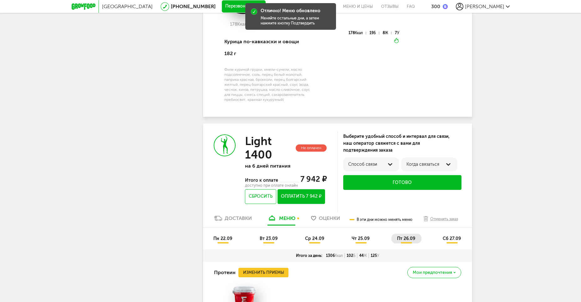
scroll to position [1259, 0]
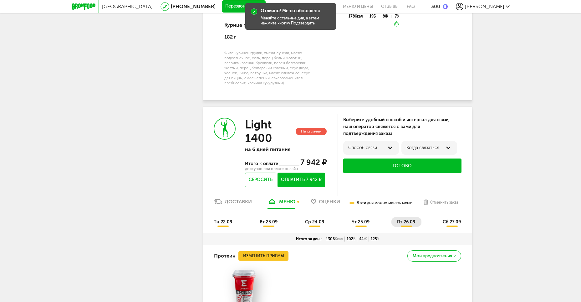
click at [455, 217] on li "сб 27.09" at bounding box center [452, 222] width 30 height 10
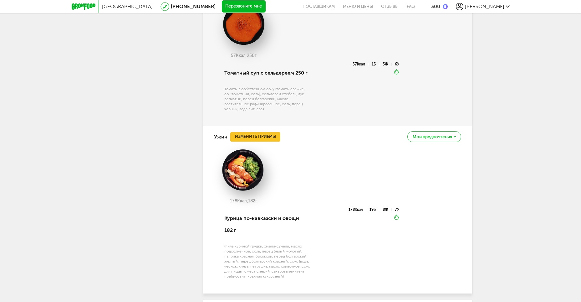
scroll to position [1254, 0]
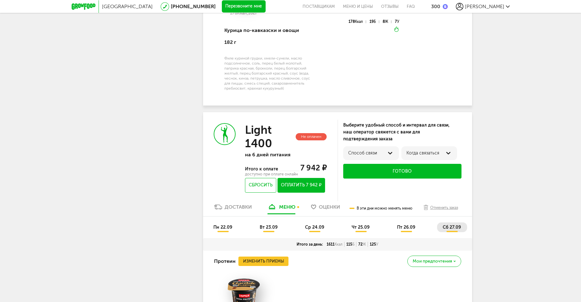
click at [310, 178] on button "Оплатить 7 942 ₽" at bounding box center [301, 185] width 47 height 15
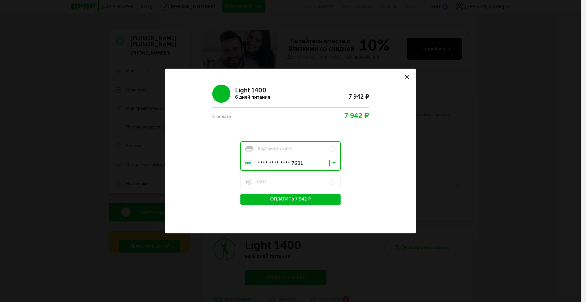
click at [283, 166] on input "Search for option" at bounding box center [292, 164] width 100 height 11
click at [275, 189] on span "**** **** **** 6126" at bounding box center [297, 190] width 74 height 13
drag, startPoint x: 266, startPoint y: 201, endPoint x: 157, endPoint y: 208, distance: 109.1
click at [267, 201] on button "Оплатить 7 942 ₽" at bounding box center [290, 199] width 100 height 11
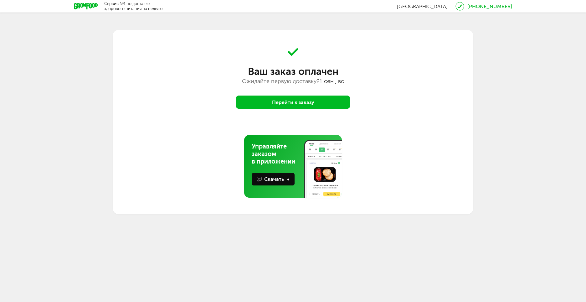
click at [278, 100] on button "Перейти к заказу" at bounding box center [293, 101] width 114 height 13
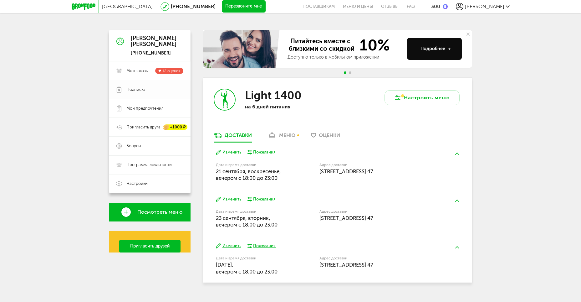
click at [135, 71] on span "Мои заказы" at bounding box center [137, 71] width 22 height 6
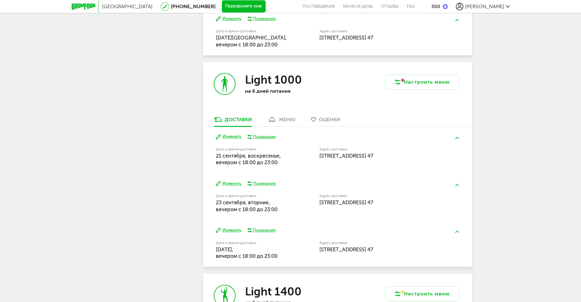
scroll to position [287, 0]
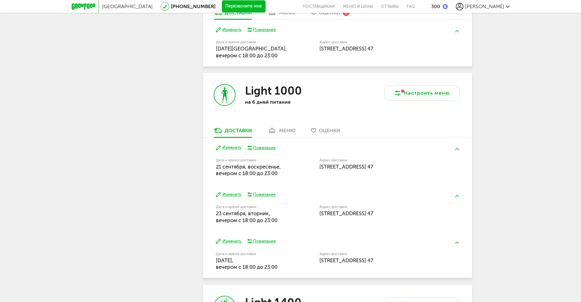
click at [284, 128] on div "меню" at bounding box center [287, 130] width 16 height 6
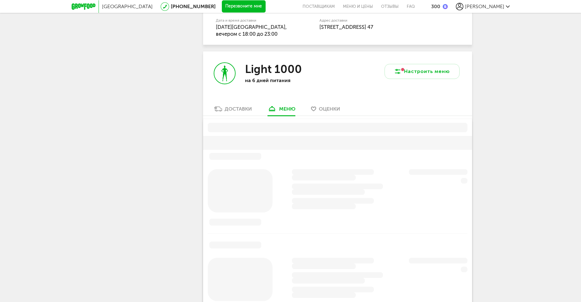
scroll to position [344, 0]
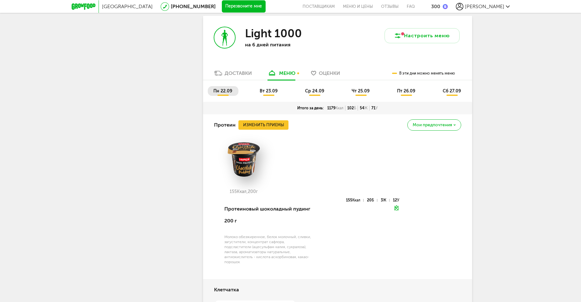
click at [229, 73] on div "Доставки" at bounding box center [238, 73] width 27 height 6
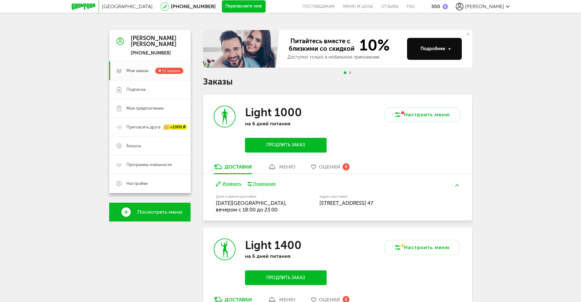
click at [278, 168] on link "меню" at bounding box center [281, 168] width 34 height 10
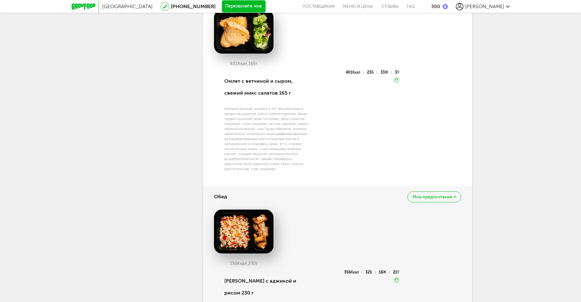
scroll to position [141, 0]
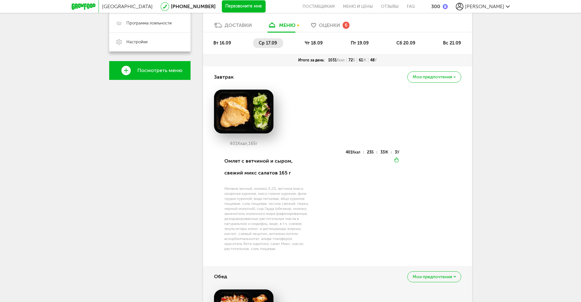
click at [314, 40] on li "чт 18.09" at bounding box center [314, 43] width 30 height 10
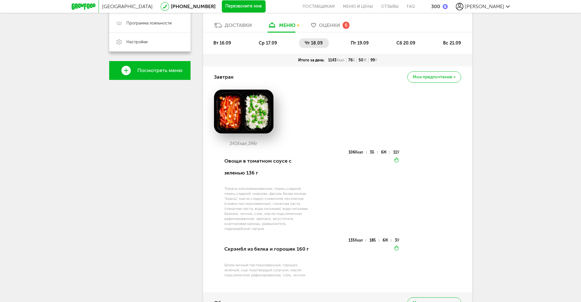
click at [373, 42] on li "пт 19.09" at bounding box center [360, 43] width 30 height 10
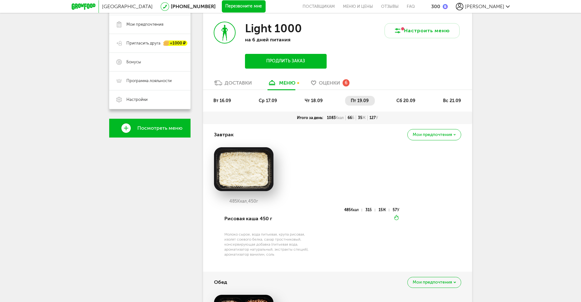
scroll to position [79, 0]
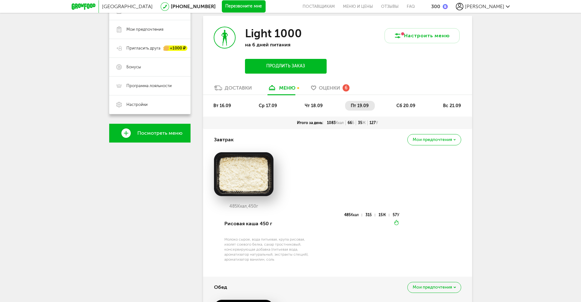
click at [404, 108] on span "сб 20.09" at bounding box center [406, 105] width 19 height 5
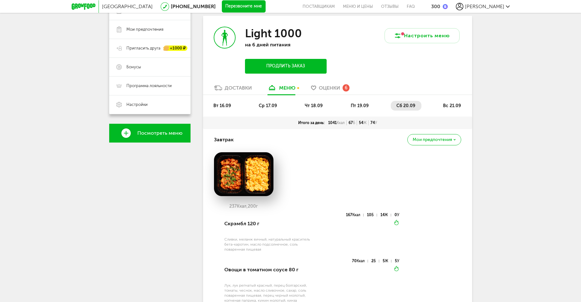
click at [443, 106] on li "вс 21.09" at bounding box center [452, 106] width 30 height 10
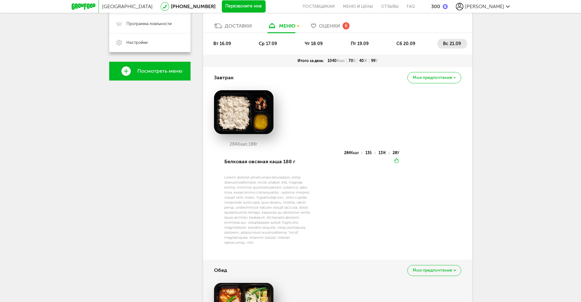
scroll to position [48, 0]
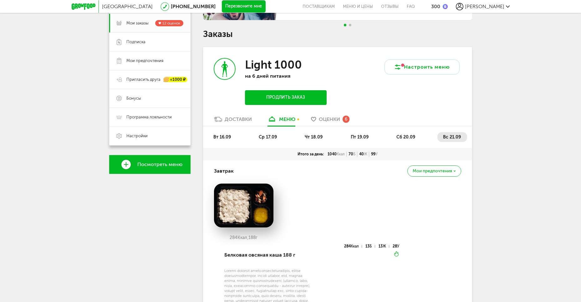
click at [357, 137] on span "пт 19.09" at bounding box center [360, 136] width 18 height 5
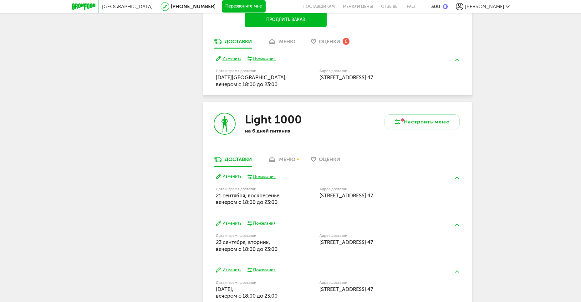
scroll to position [767, 0]
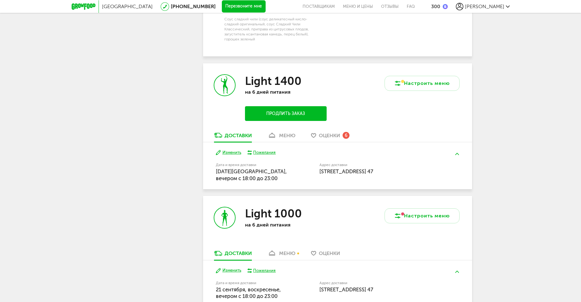
click at [287, 132] on div "Light 1400 на 6 дней питания Продлить заказ" at bounding box center [270, 97] width 135 height 69
click at [290, 138] on div "меню" at bounding box center [287, 135] width 16 height 6
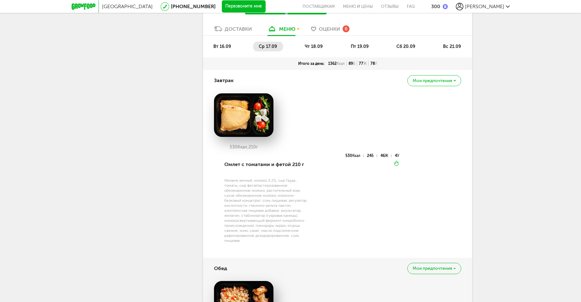
scroll to position [893, 0]
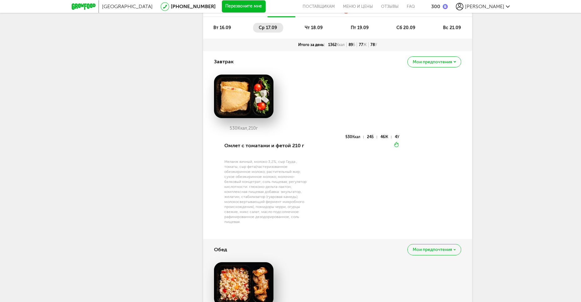
click at [314, 30] on span "чт 18.09" at bounding box center [314, 27] width 18 height 5
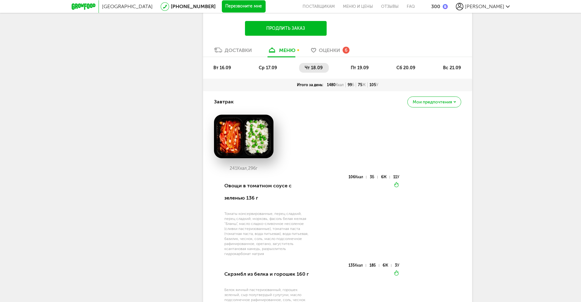
scroll to position [767, 0]
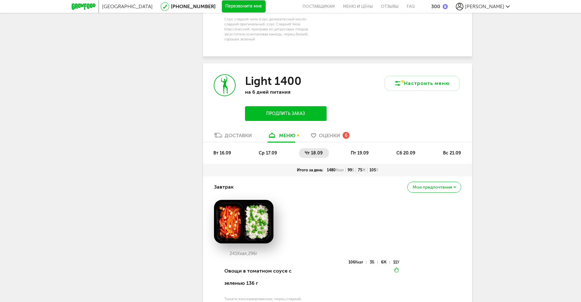
click at [355, 158] on li "пт 19.09" at bounding box center [360, 153] width 30 height 10
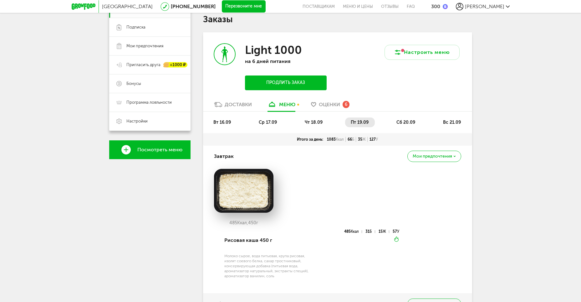
scroll to position [0, 0]
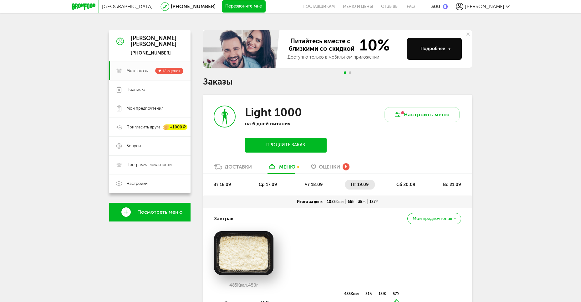
click at [84, 8] on icon at bounding box center [84, 6] width 24 height 6
